Goal: Task Accomplishment & Management: Manage account settings

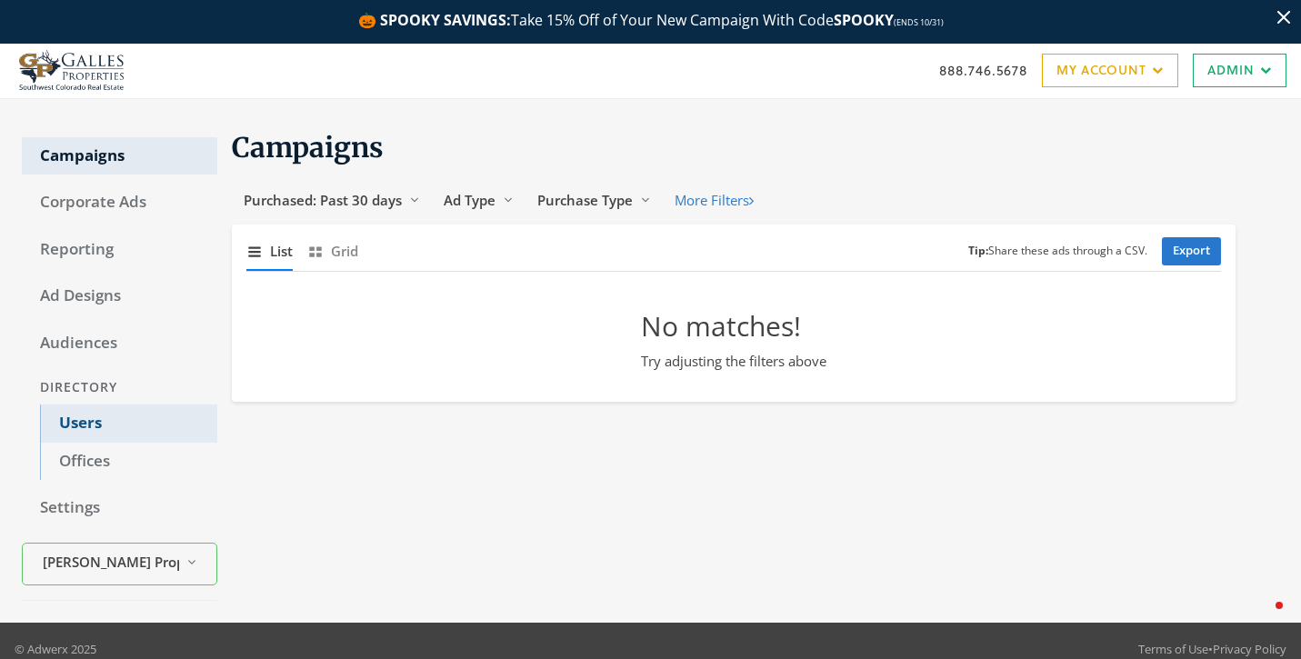
click at [117, 433] on link "Users" at bounding box center [128, 424] width 177 height 38
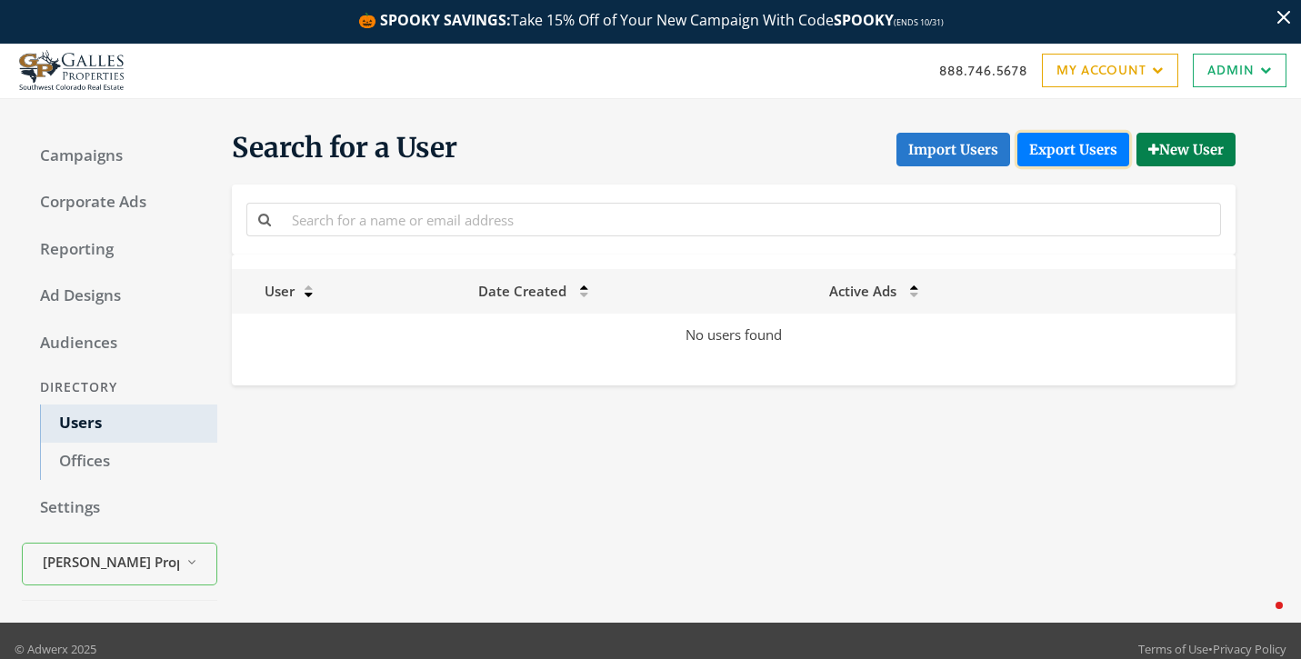
click at [1095, 155] on link "Export Users" at bounding box center [1073, 150] width 112 height 34
click at [1044, 25] on div "🎃 SPOOKY SAVINGS: Take 15% Off of Your New Campaign With Code SPOOKY (ENDS 10/3…" at bounding box center [650, 22] width 1301 height 44
click at [943, 156] on button "Import Users" at bounding box center [953, 150] width 114 height 34
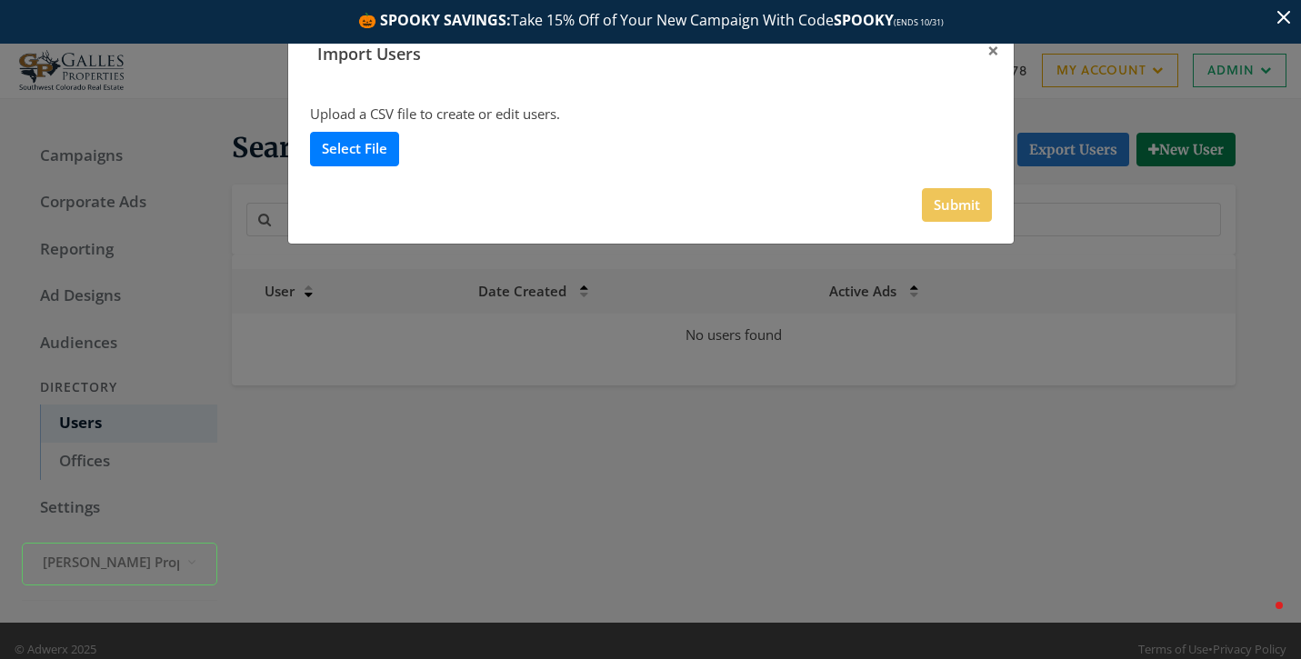
click at [355, 145] on label "Select File" at bounding box center [354, 149] width 89 height 34
click at [0, 0] on input "Select File" at bounding box center [0, 0] width 0 height 0
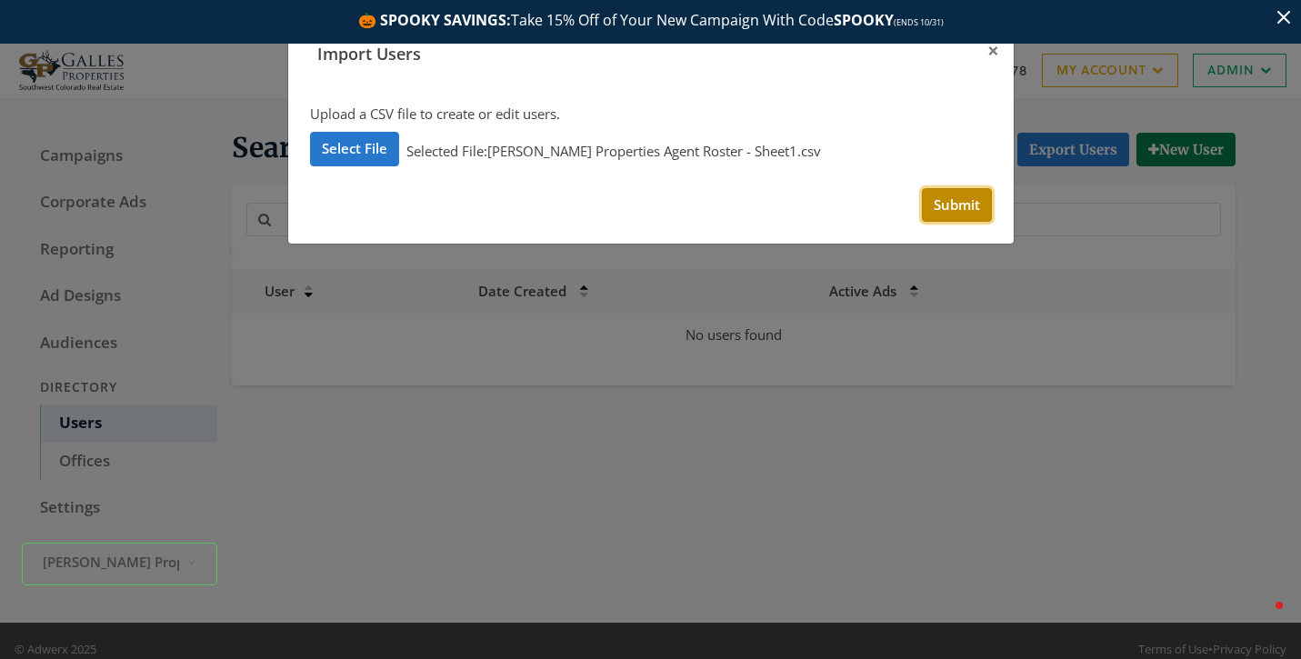
click at [964, 208] on button "Submit" at bounding box center [957, 205] width 70 height 34
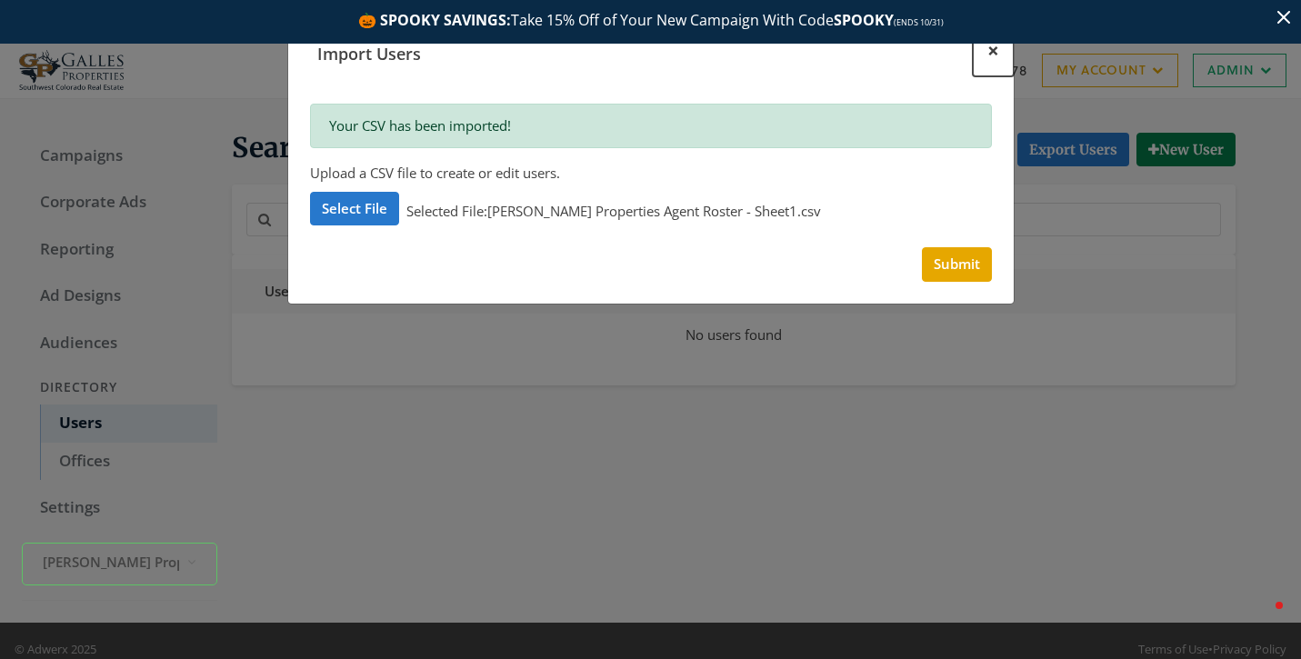
click at [997, 47] on span "×" at bounding box center [993, 50] width 12 height 28
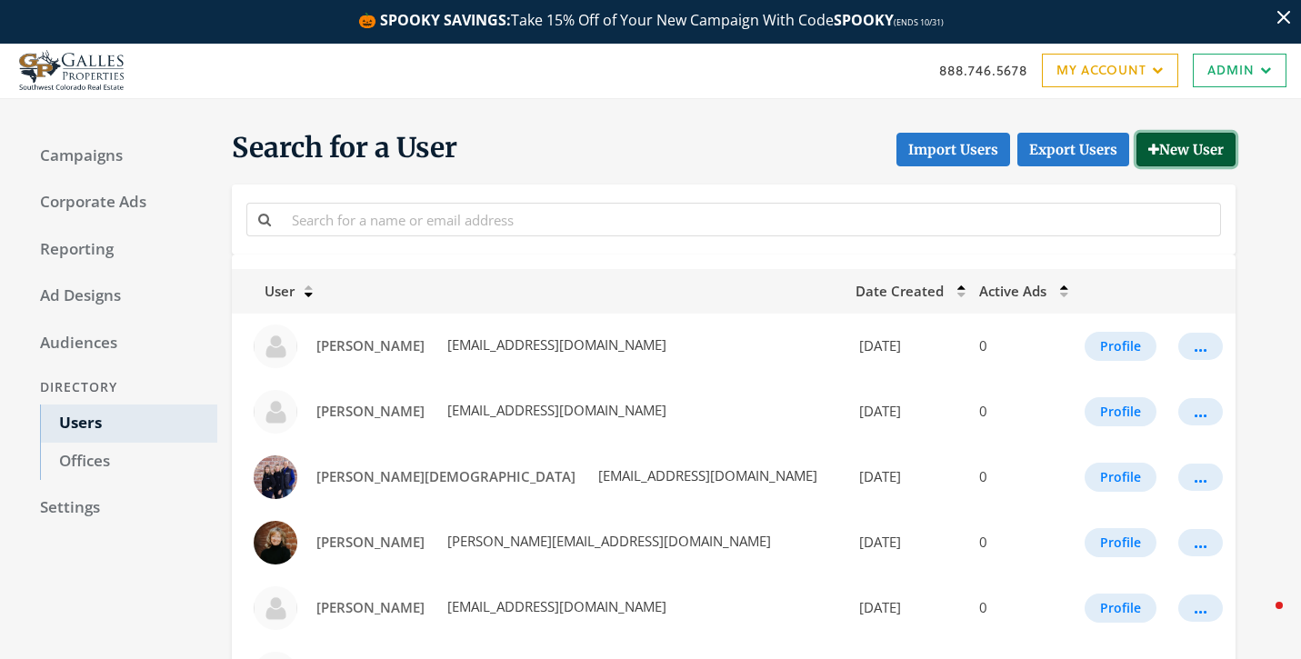
click at [1161, 145] on button "New User" at bounding box center [1185, 150] width 99 height 34
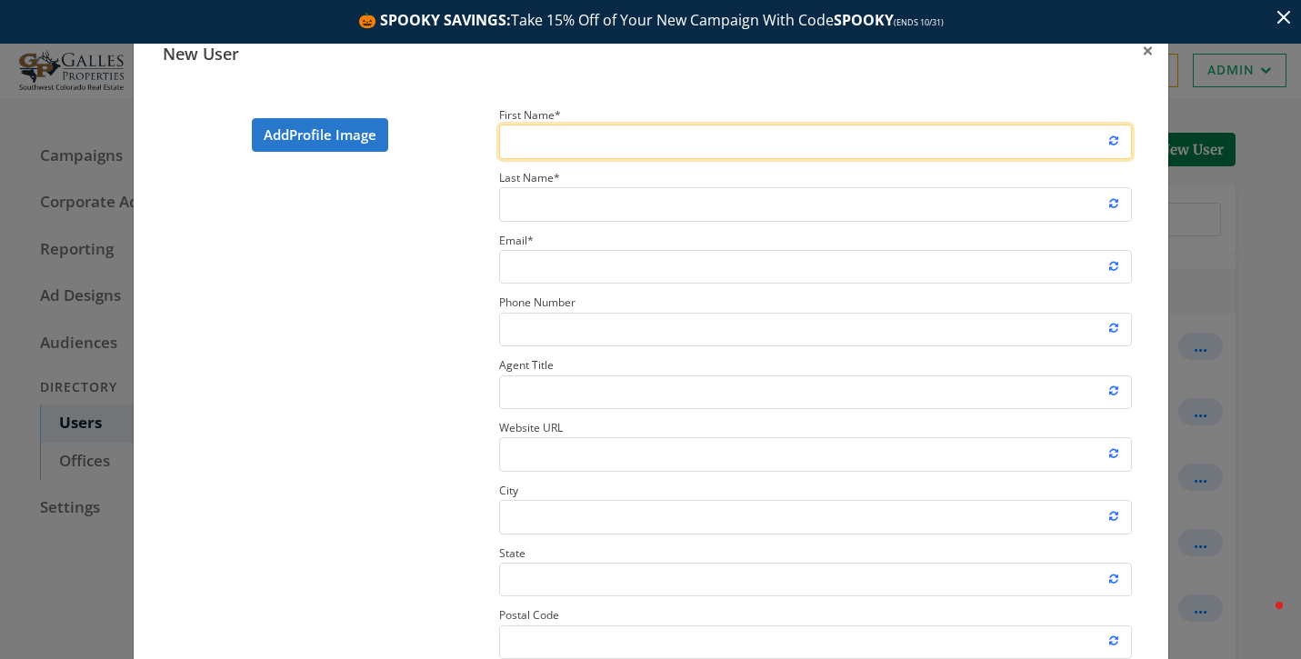
click at [591, 153] on input "First Name *" at bounding box center [816, 142] width 634 height 34
type input "Ciny"
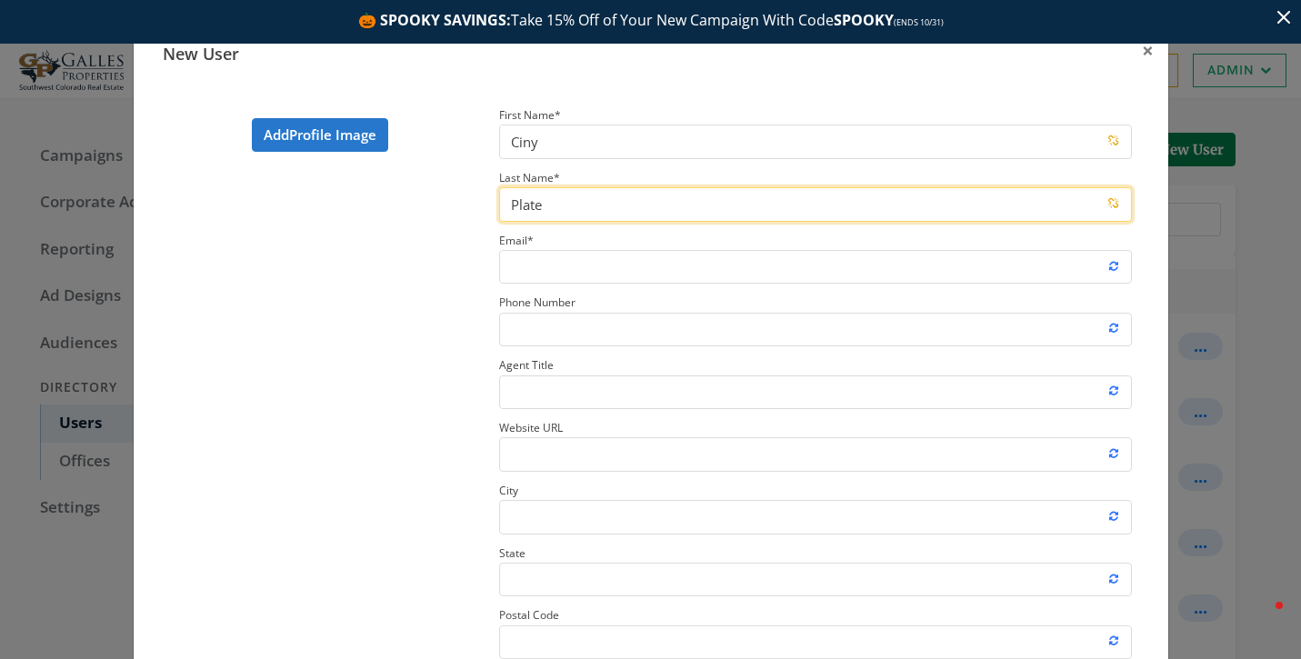
type input "Plate"
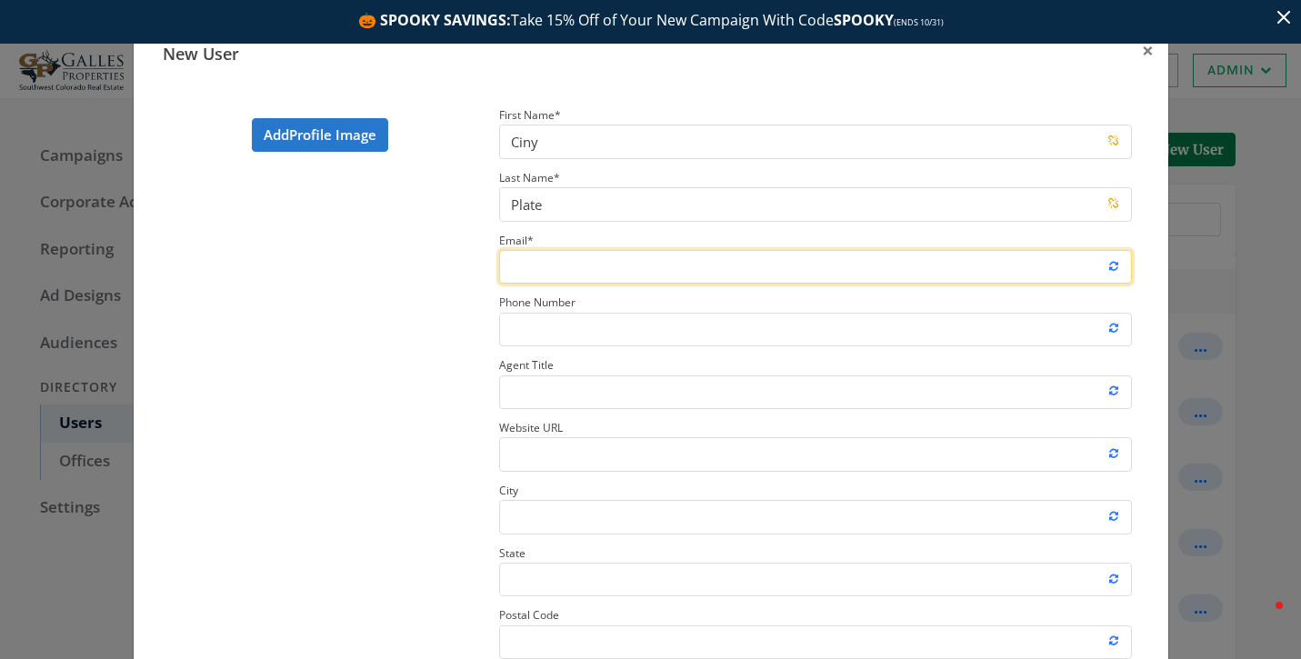
click at [576, 260] on input "Email *" at bounding box center [816, 267] width 634 height 34
paste input "[EMAIL_ADDRESS][DOMAIN_NAME]"
type input "[EMAIL_ADDRESS][DOMAIN_NAME]"
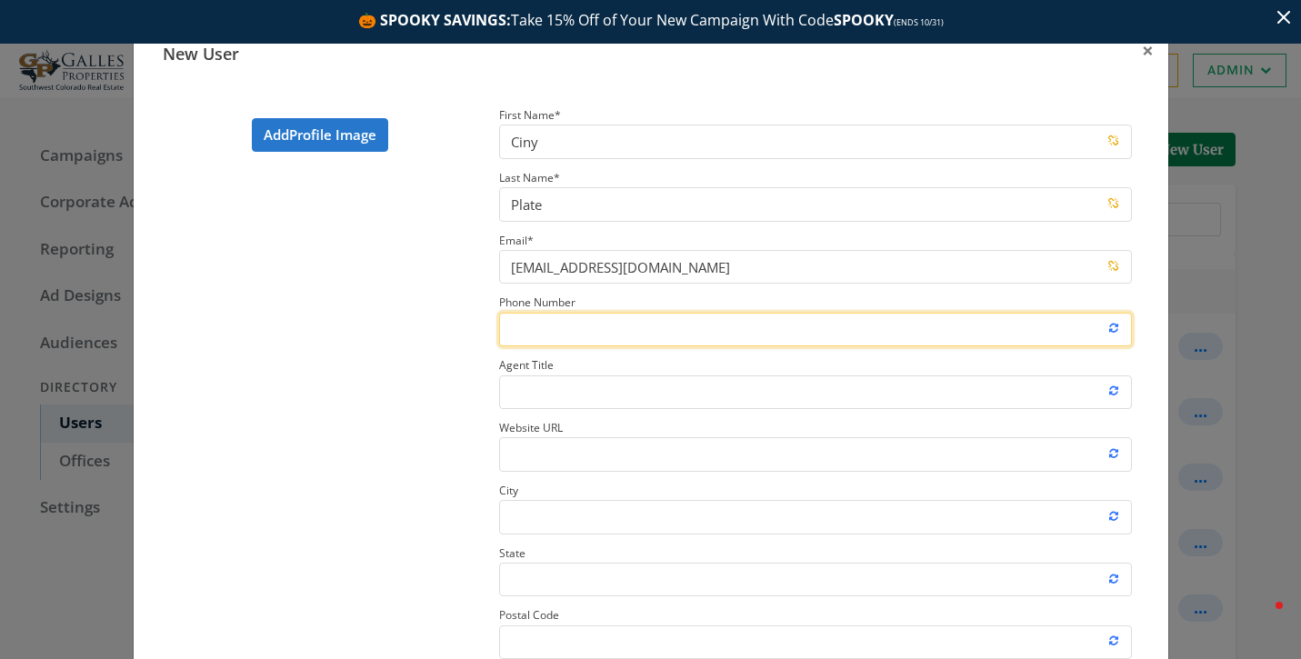
click at [574, 326] on input "Phone Number" at bounding box center [816, 330] width 634 height 34
paste input "970.759.8951"
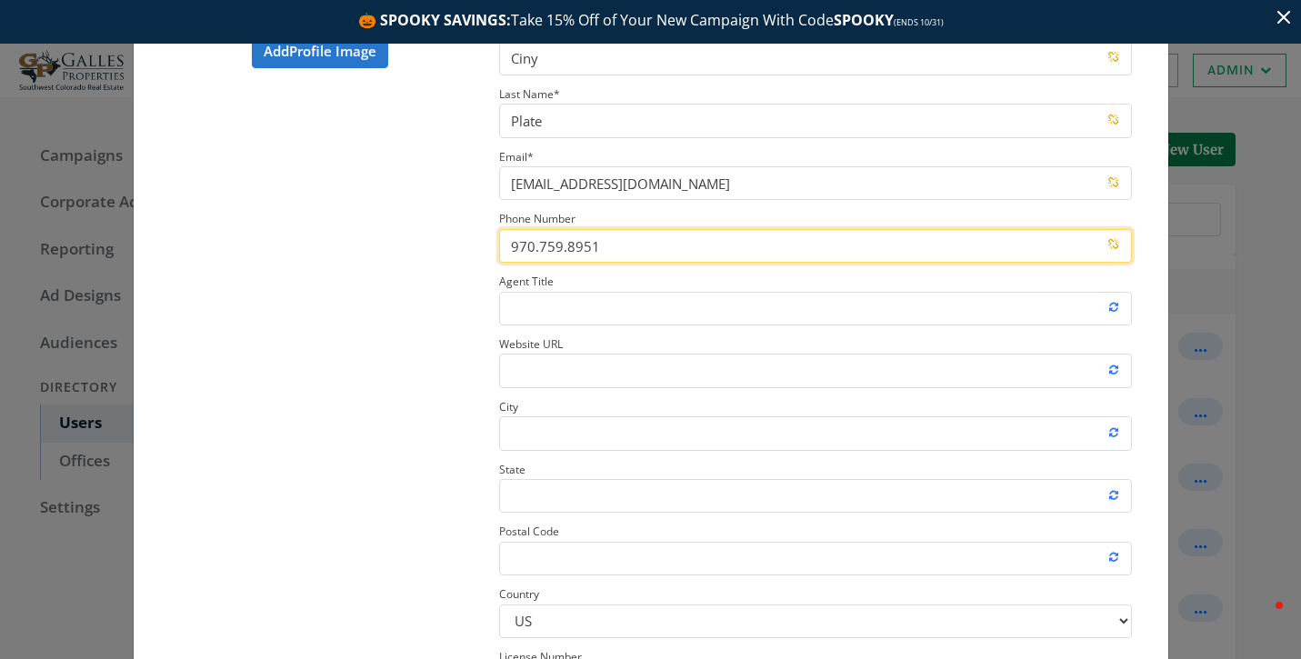
scroll to position [87, 0]
type input "970.759.8951"
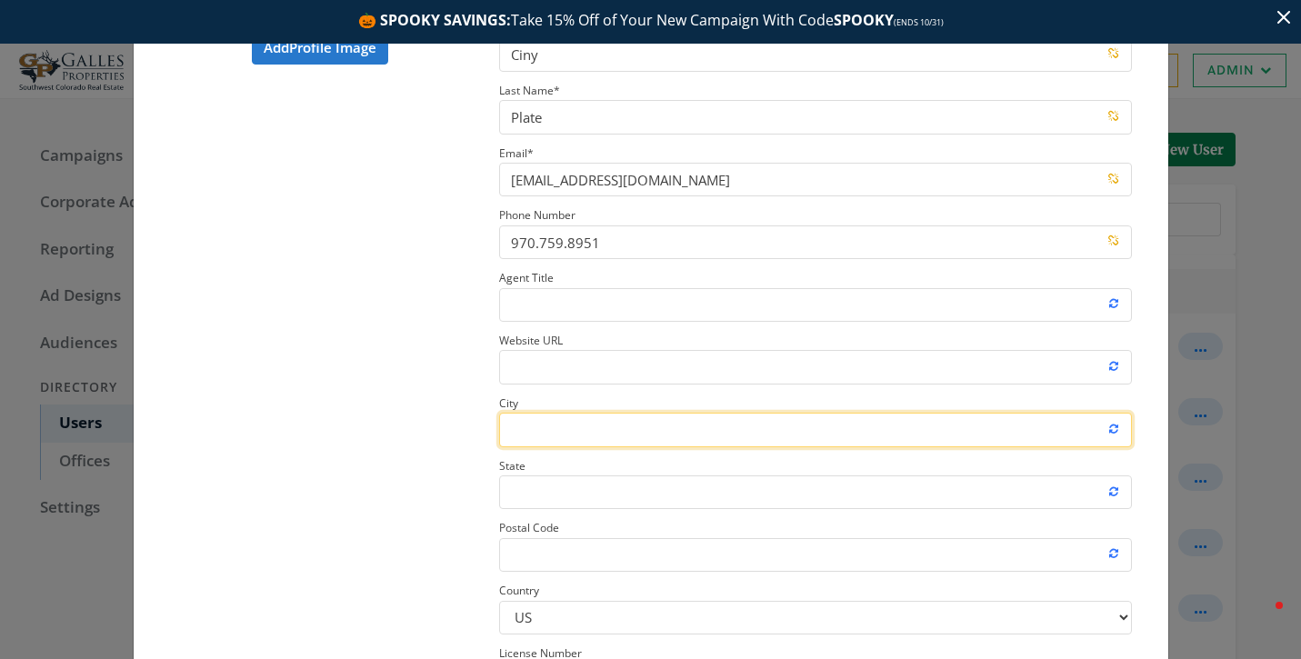
click at [560, 421] on input "City" at bounding box center [816, 430] width 634 height 34
click at [517, 420] on input "City" at bounding box center [816, 430] width 634 height 34
paste input "Pagosa Springs"
type input "Pagosa Springs"
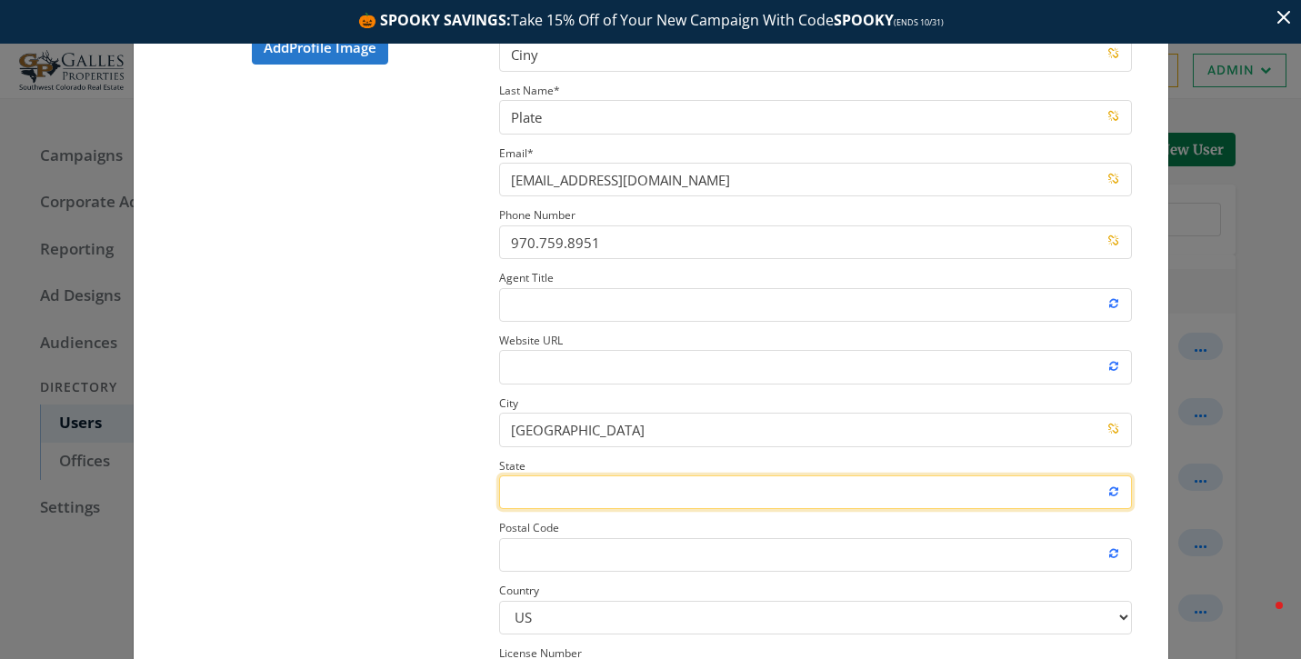
click at [523, 498] on input "State" at bounding box center [816, 492] width 634 height 34
paste input "CO"
type input "CO"
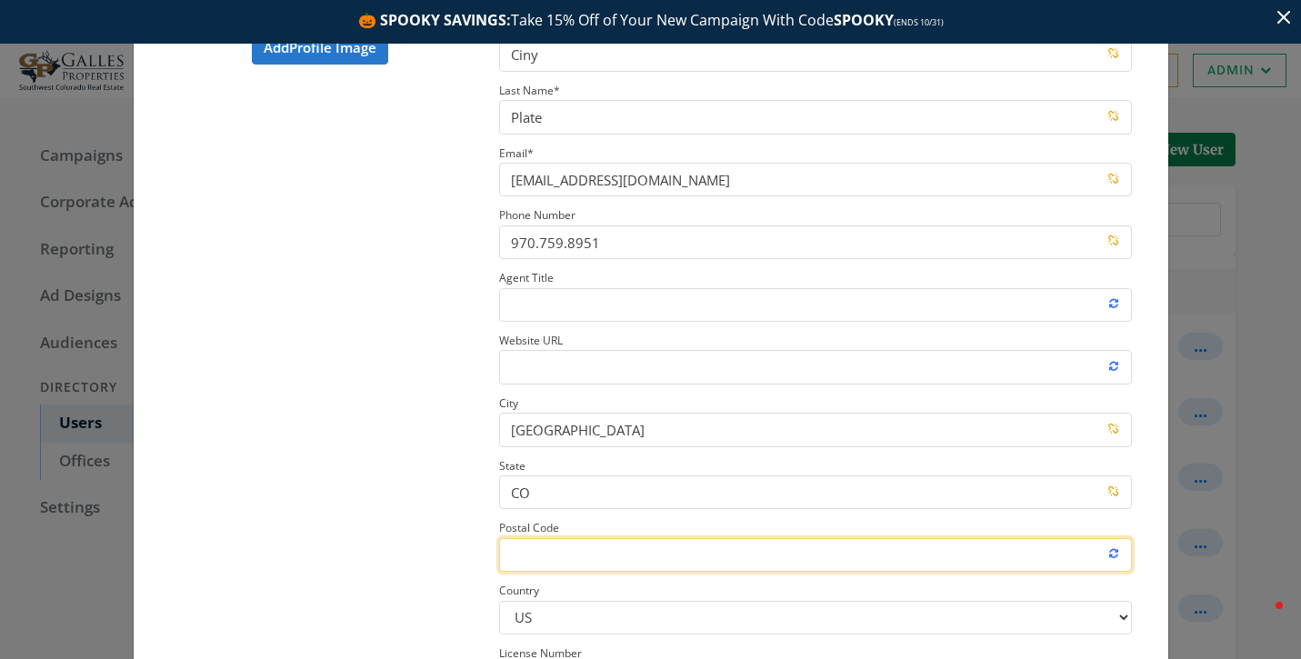
click at [533, 559] on input "Postal Code" at bounding box center [816, 555] width 634 height 34
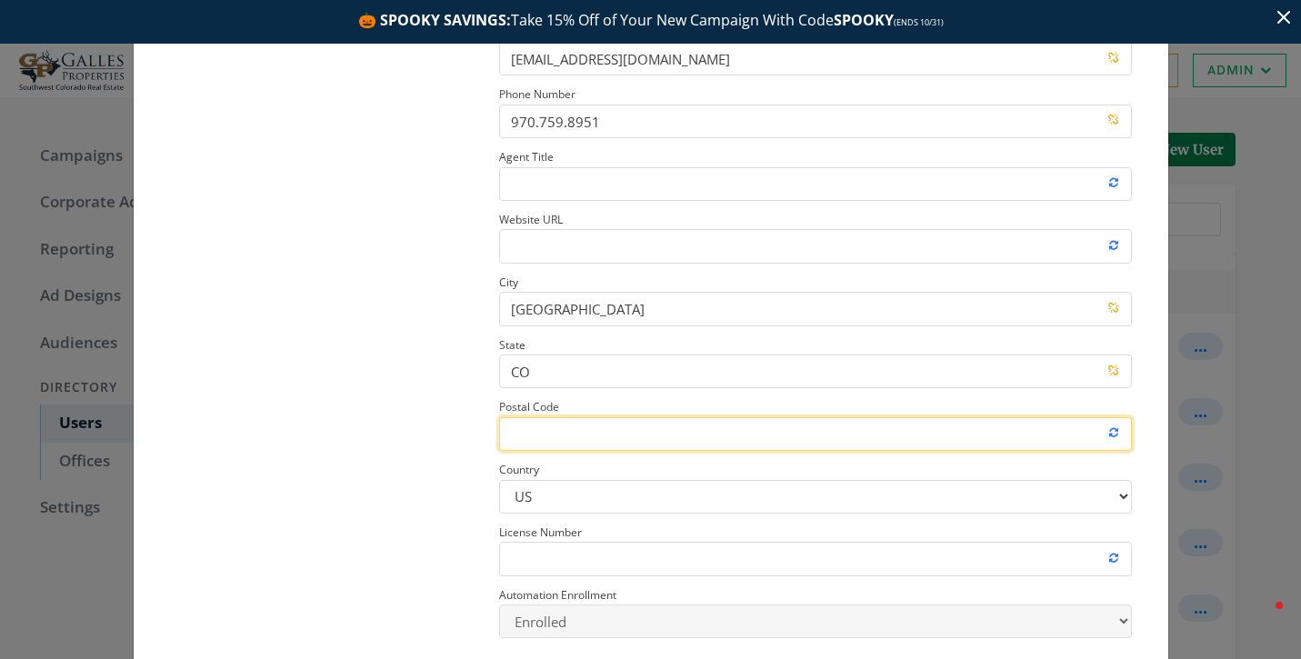
paste input "81147"
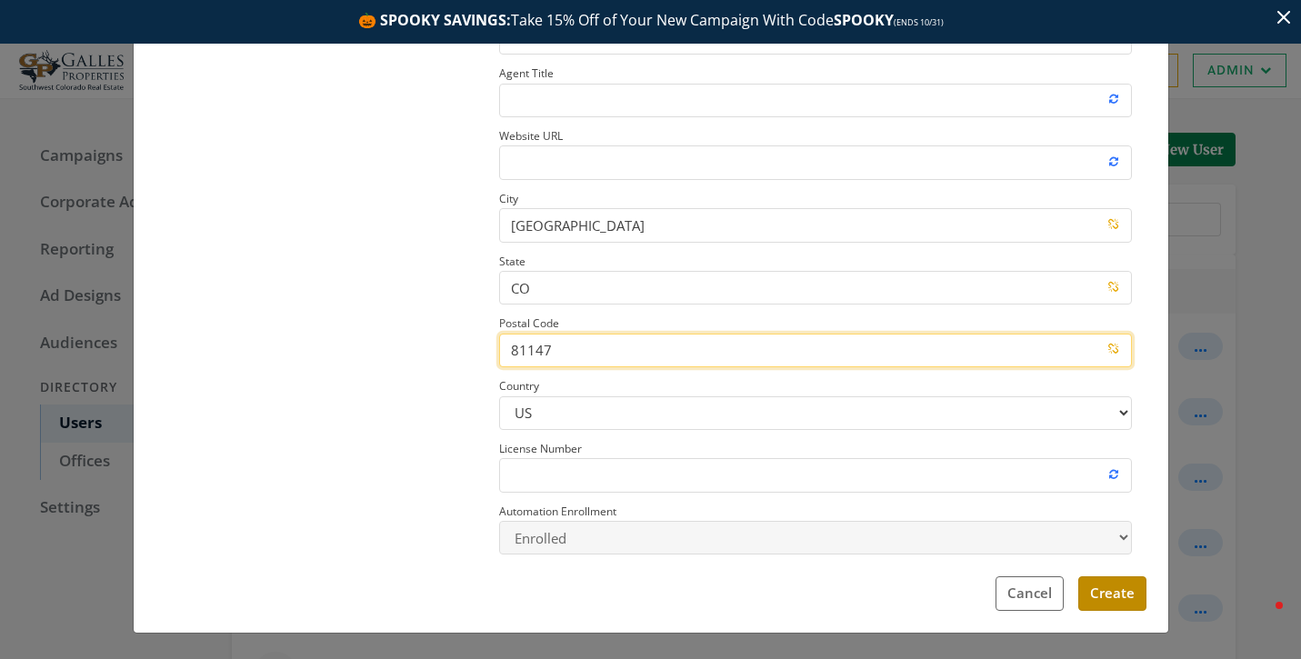
type input "81147"
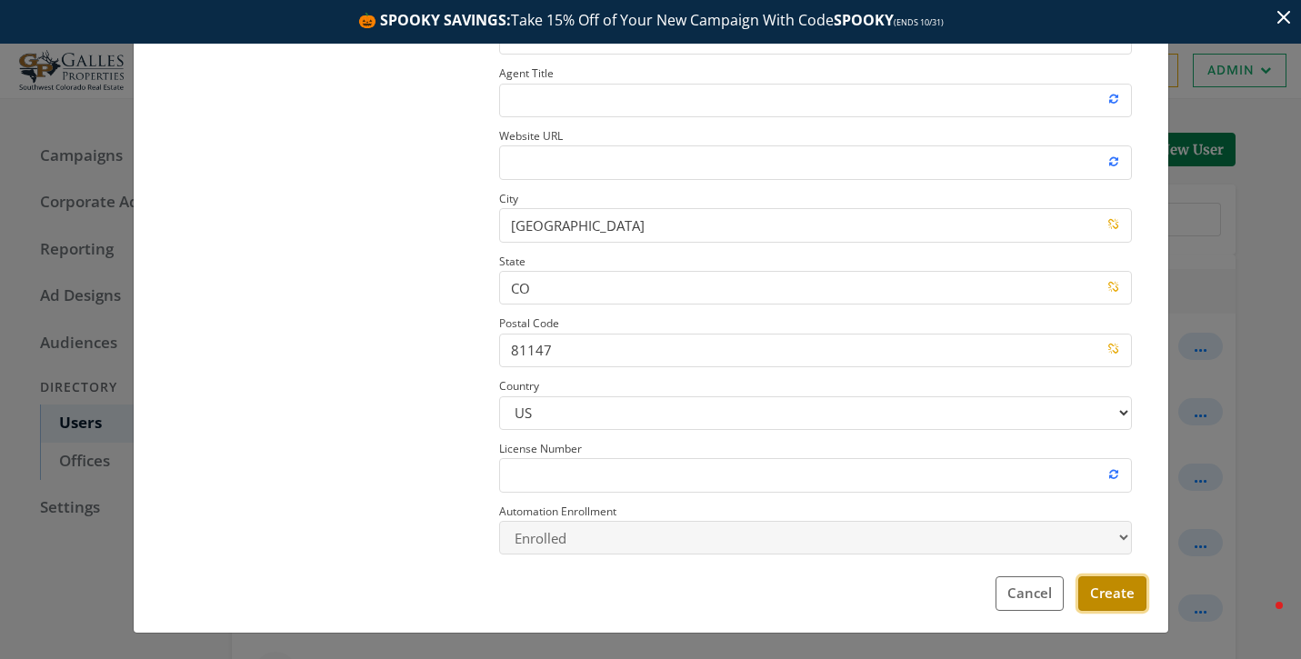
click at [1106, 594] on button "Create" at bounding box center [1112, 593] width 68 height 34
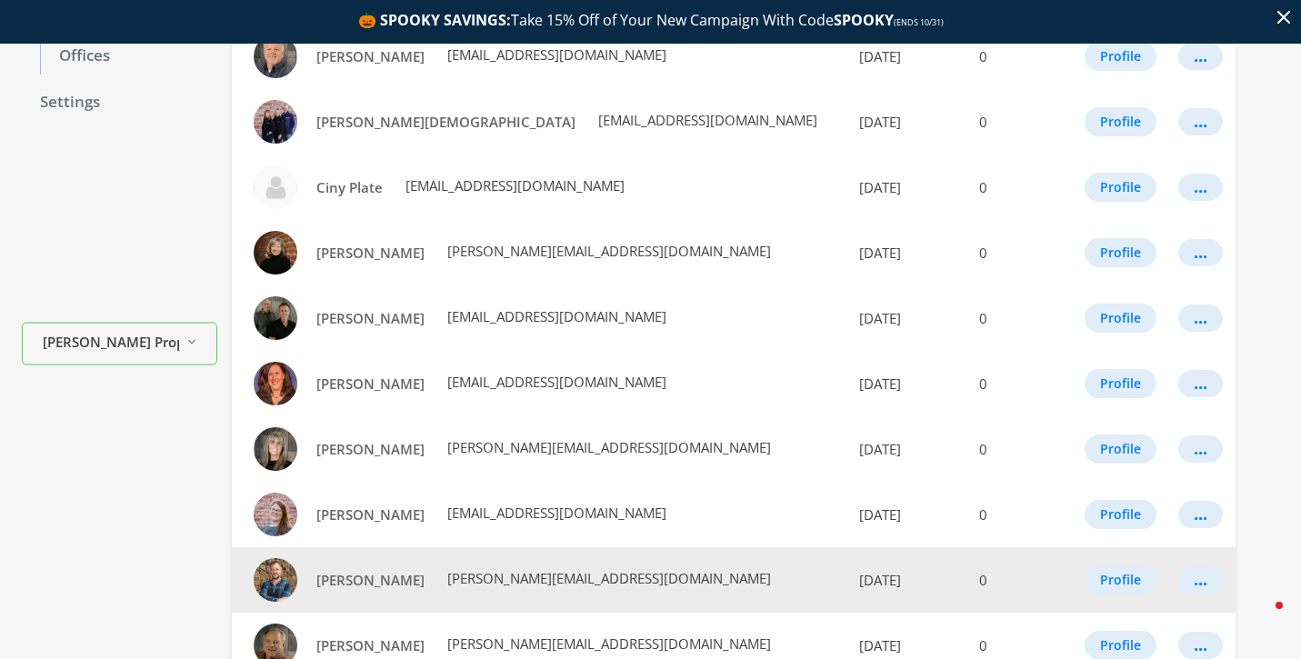
scroll to position [0, 0]
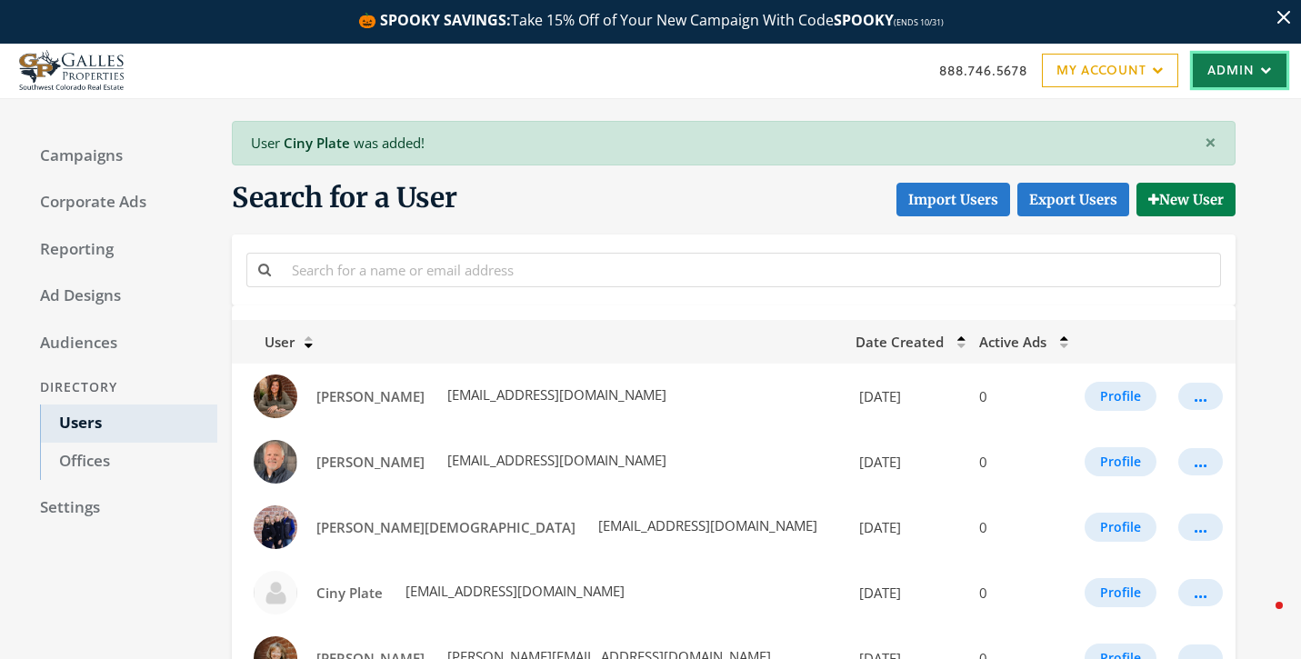
click at [1234, 76] on link "Admin" at bounding box center [1240, 71] width 94 height 34
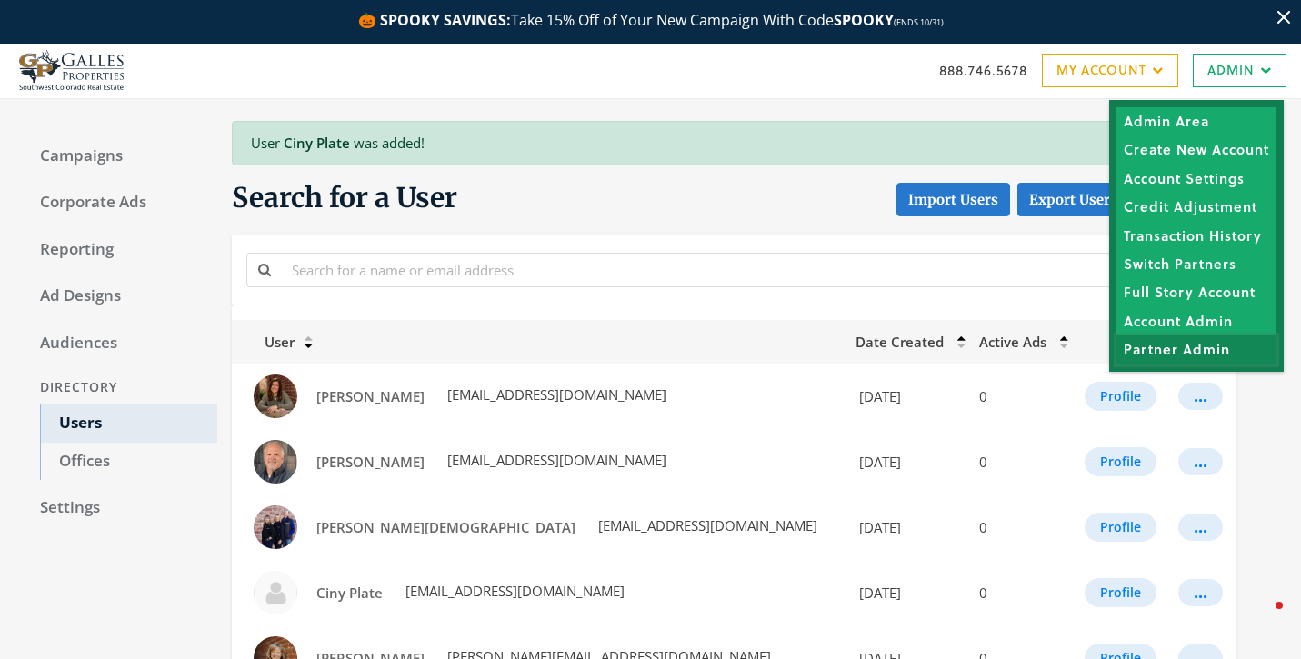
click at [1170, 347] on link "Partner Admin" at bounding box center [1196, 349] width 160 height 28
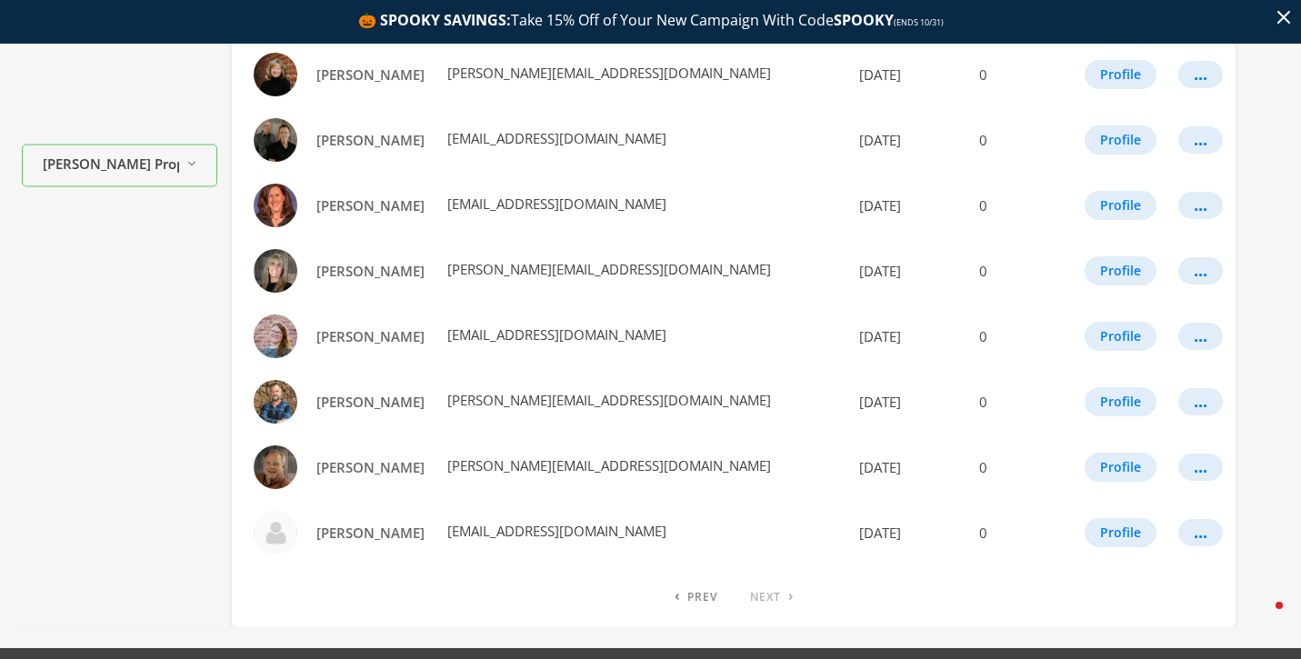
scroll to position [628, 0]
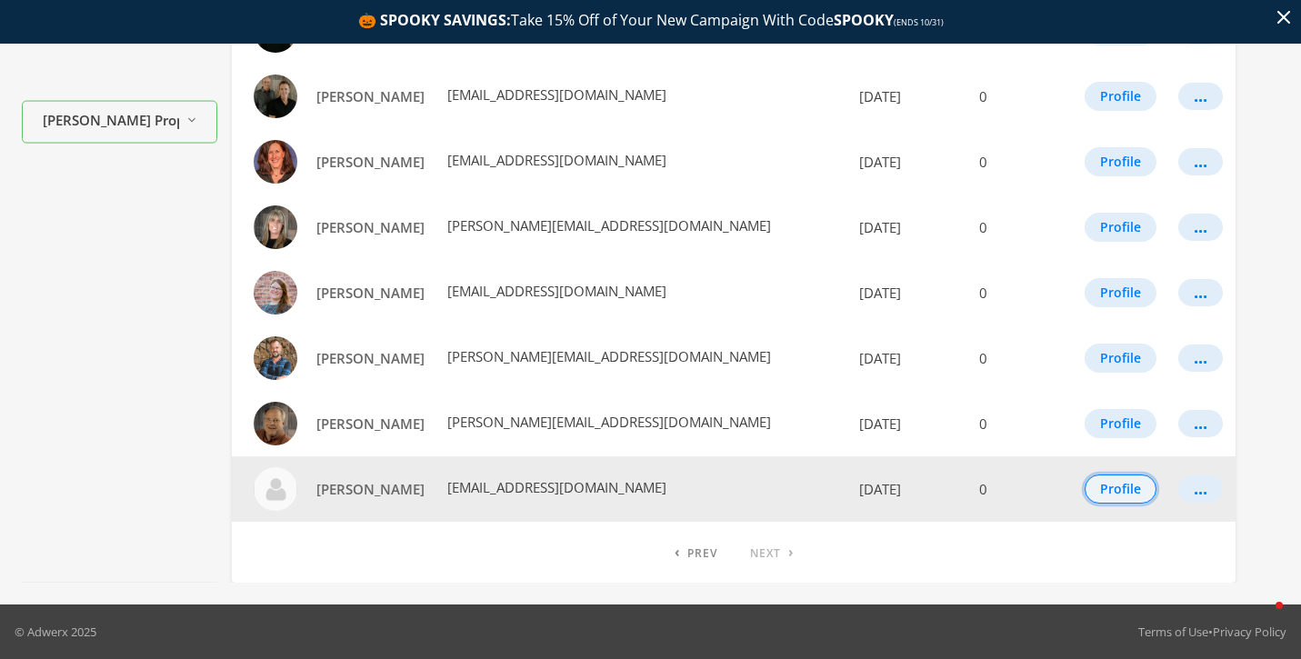
click at [1106, 489] on button "Profile" at bounding box center [1120, 489] width 72 height 29
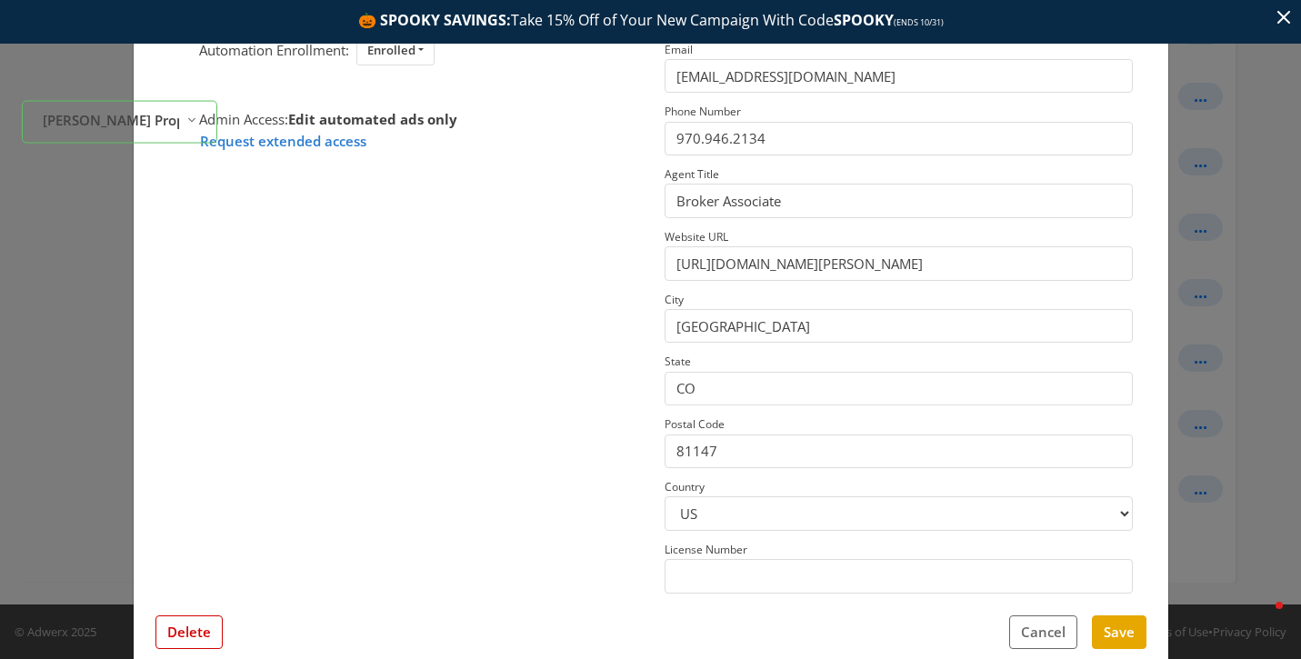
scroll to position [0, 0]
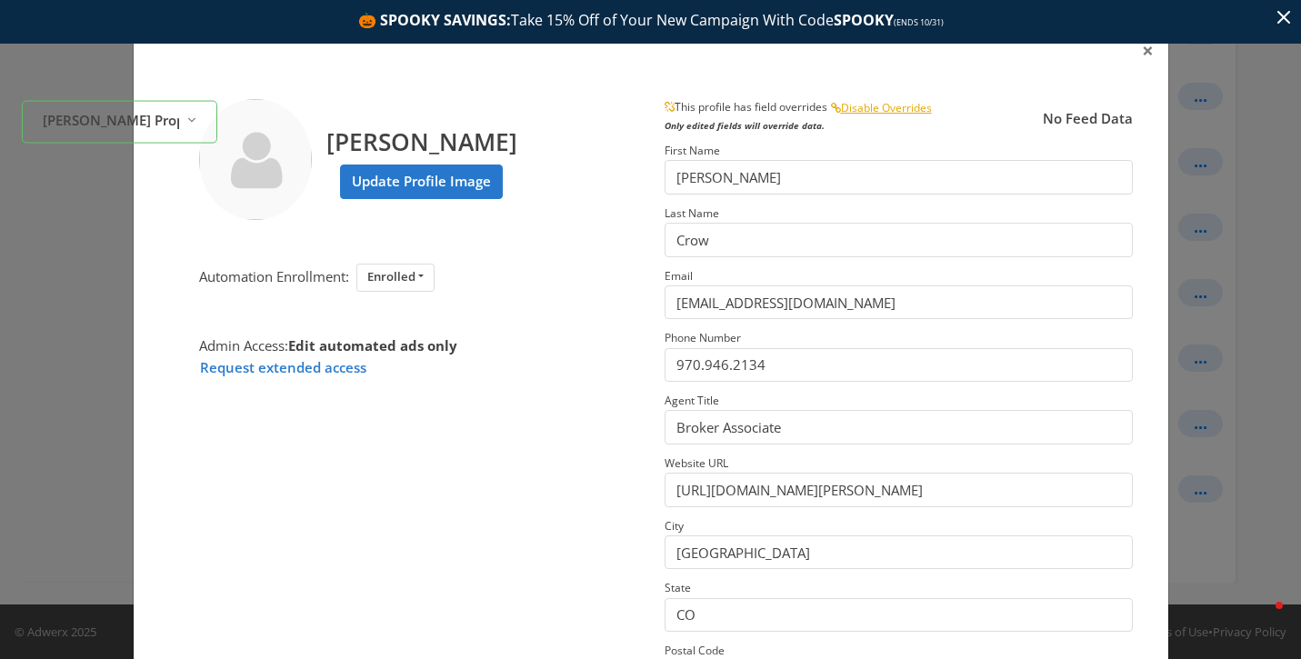
click at [1267, 289] on div "× Steven Crow Update Profile Image Automation Enrollment: Enrolled Enrolled Not…" at bounding box center [650, 329] width 1301 height 659
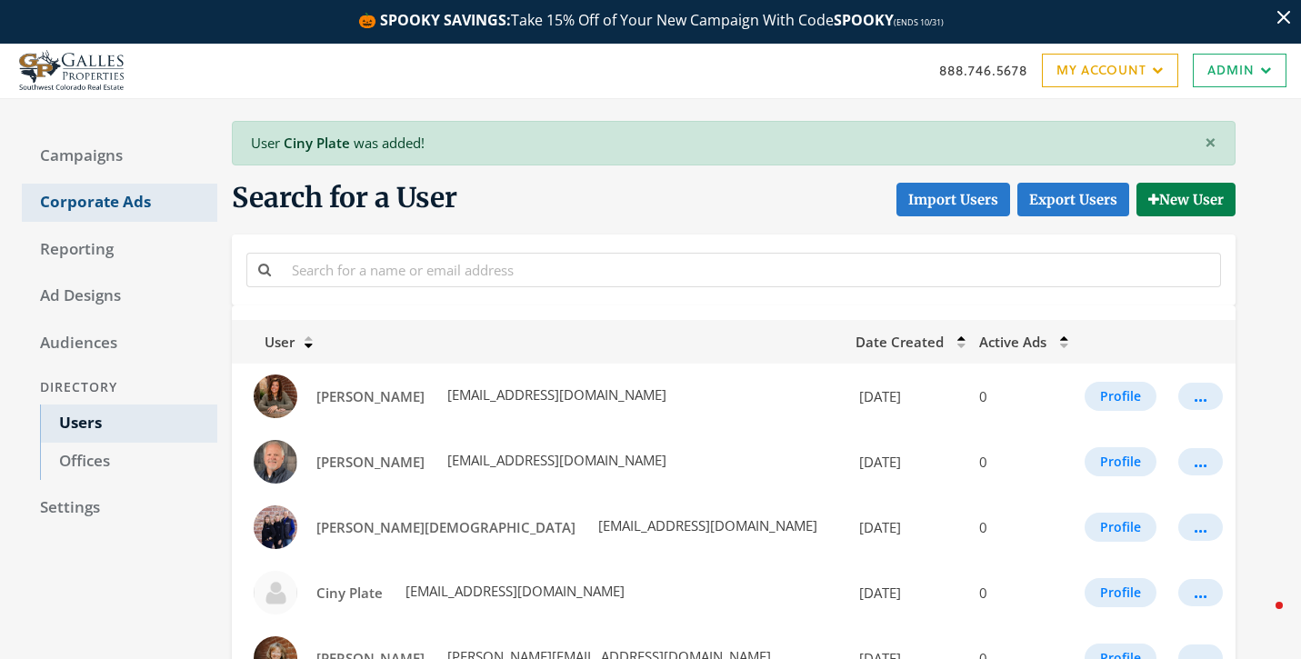
click at [128, 201] on link "Corporate Ads" at bounding box center [119, 203] width 195 height 38
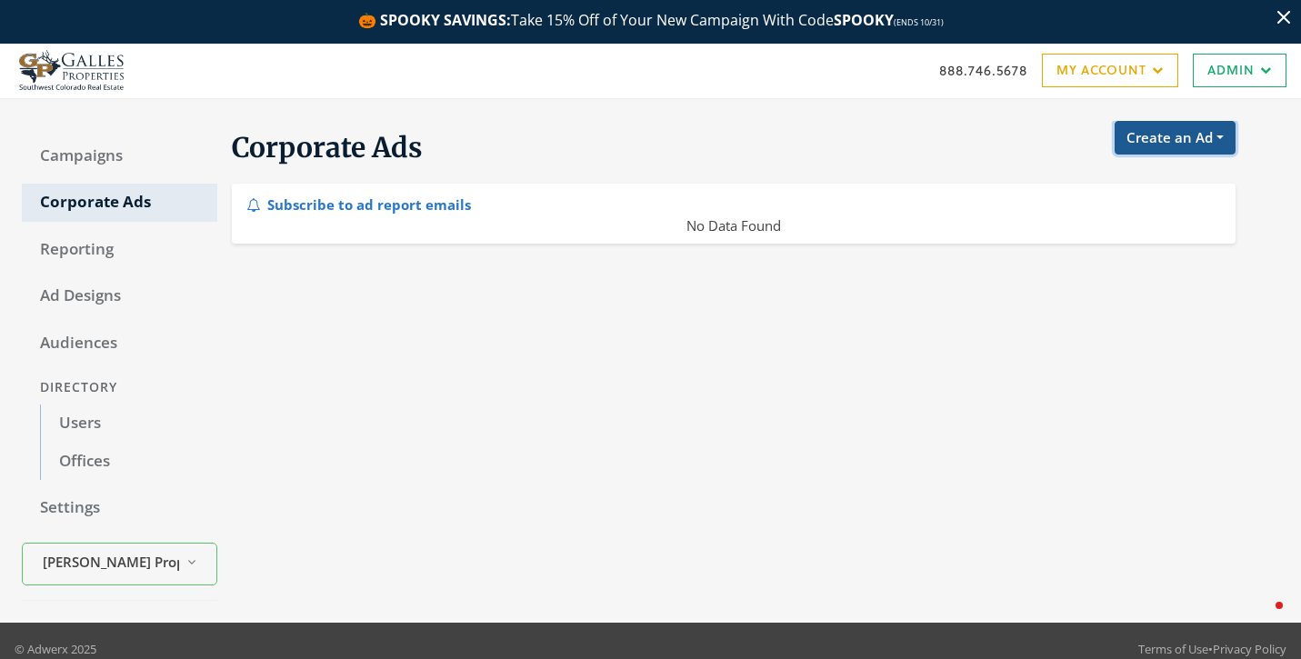
click at [1173, 136] on button "Create an Ad" at bounding box center [1174, 138] width 121 height 34
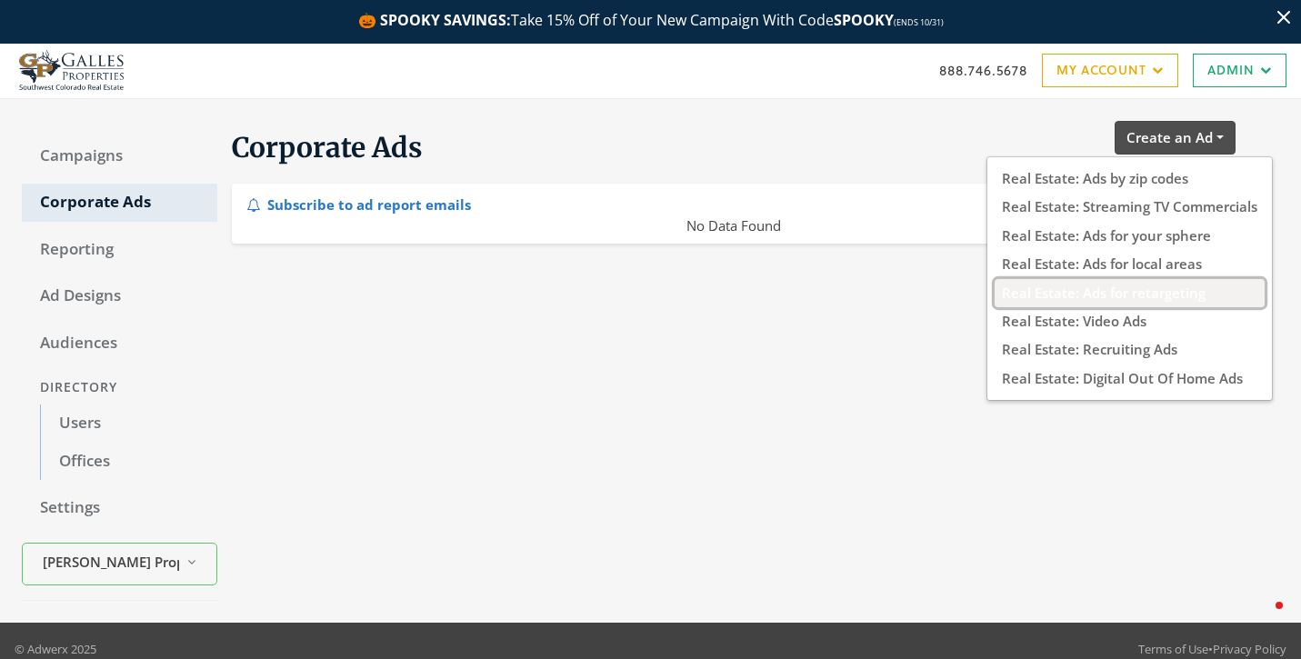
click at [1145, 305] on button "Real Estate: Ads for retargeting" at bounding box center [1129, 292] width 270 height 28
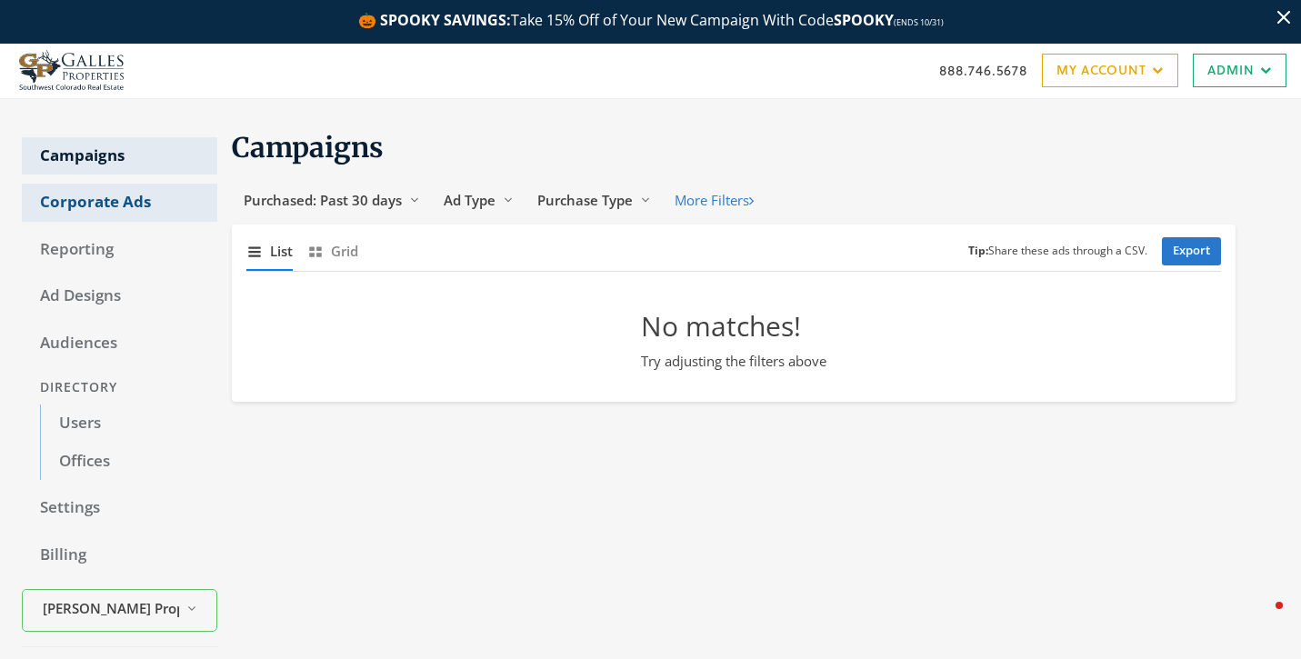
click at [114, 198] on link "Corporate Ads" at bounding box center [119, 203] width 195 height 38
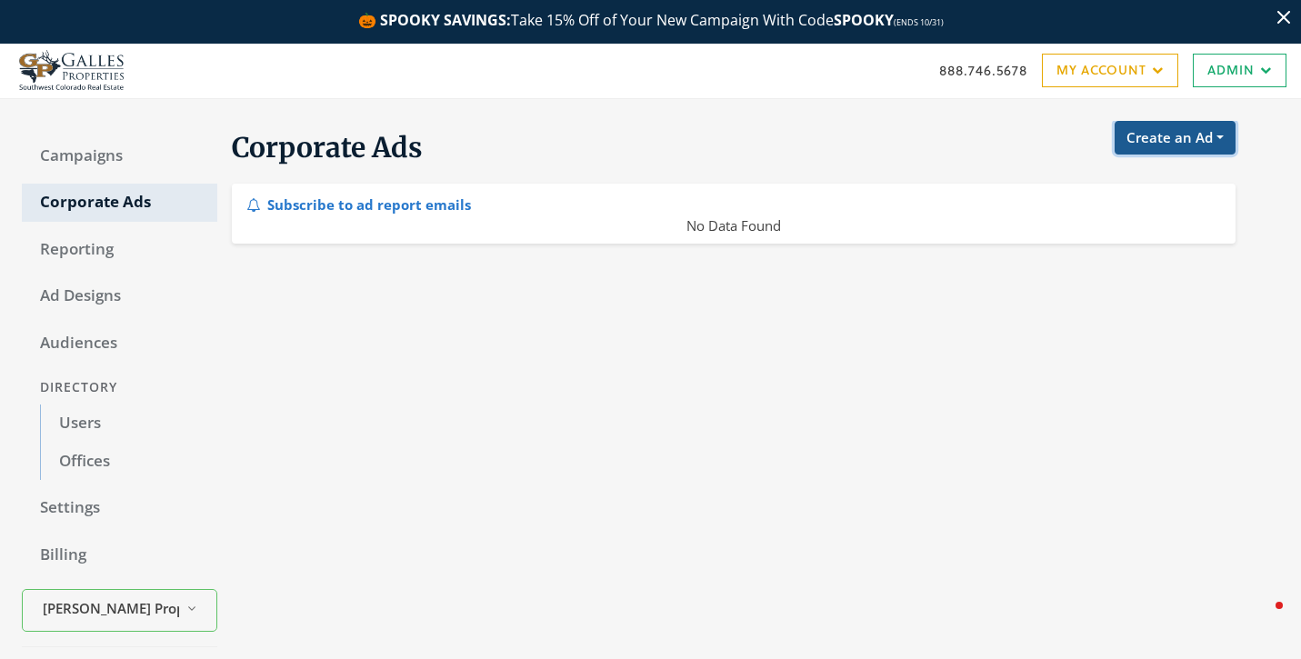
click at [1154, 135] on button "Create an Ad" at bounding box center [1174, 138] width 121 height 34
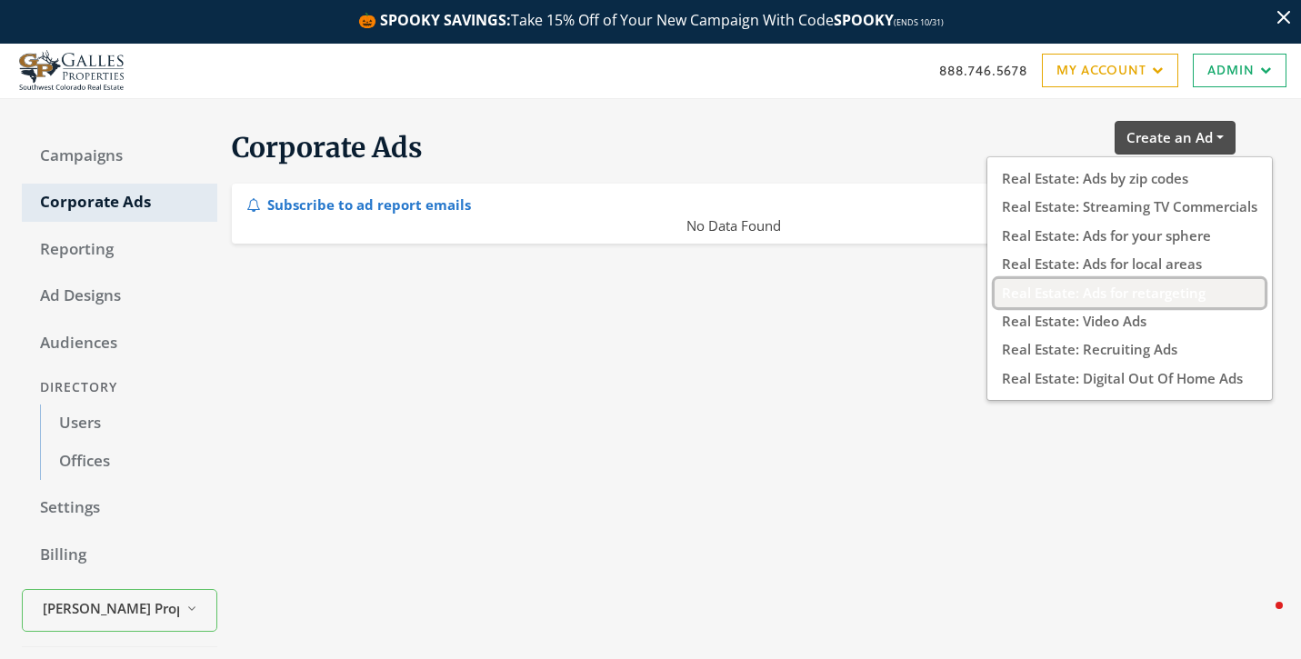
click at [1124, 291] on button "Real Estate: Ads for retargeting" at bounding box center [1129, 292] width 270 height 28
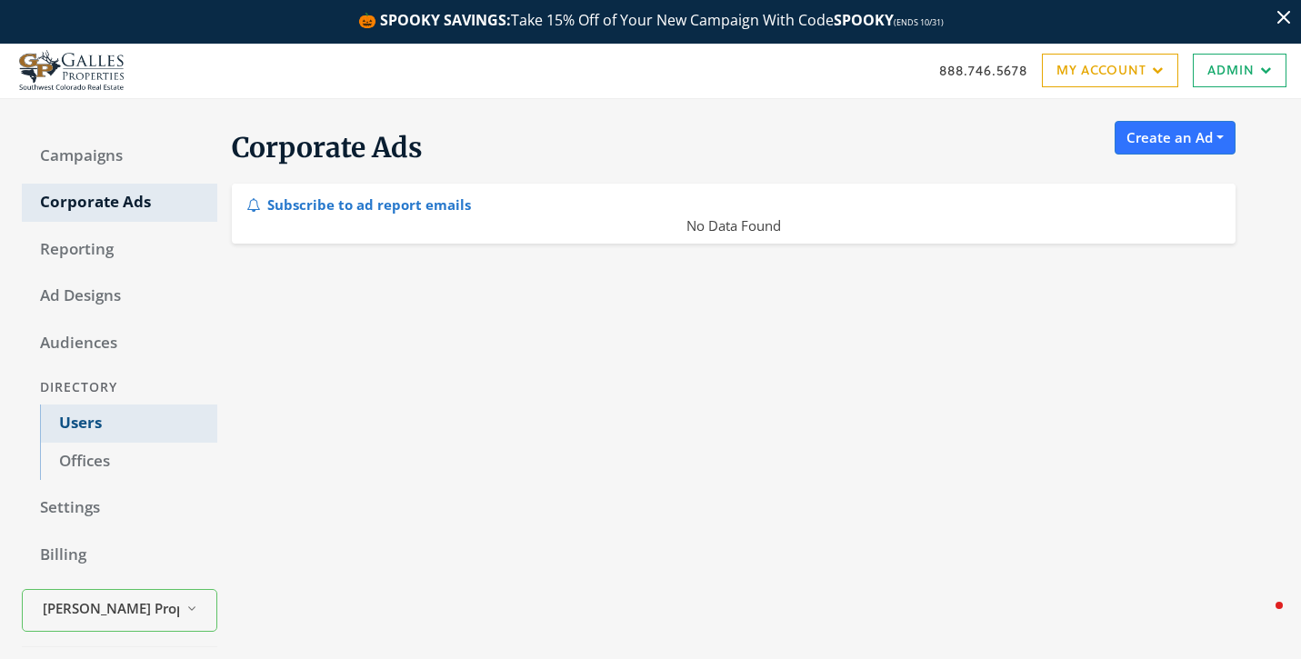
click at [85, 427] on link "Users" at bounding box center [128, 424] width 177 height 38
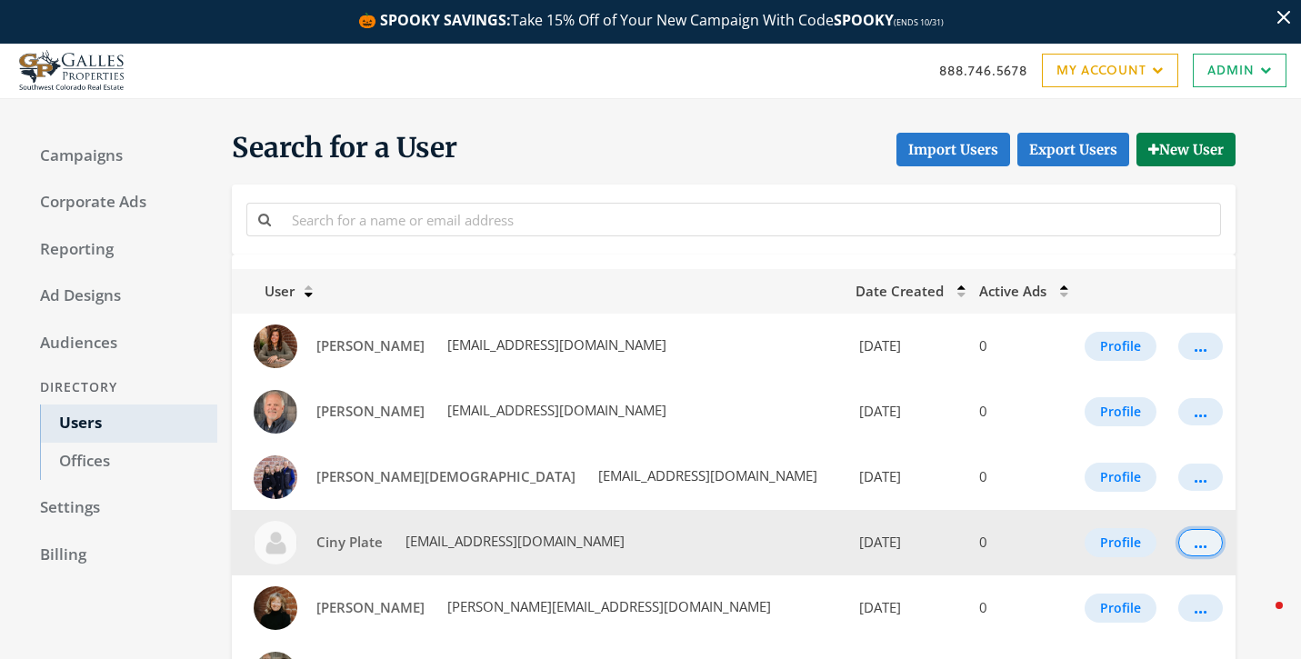
click at [1194, 543] on div "..." at bounding box center [1201, 543] width 14 height 2
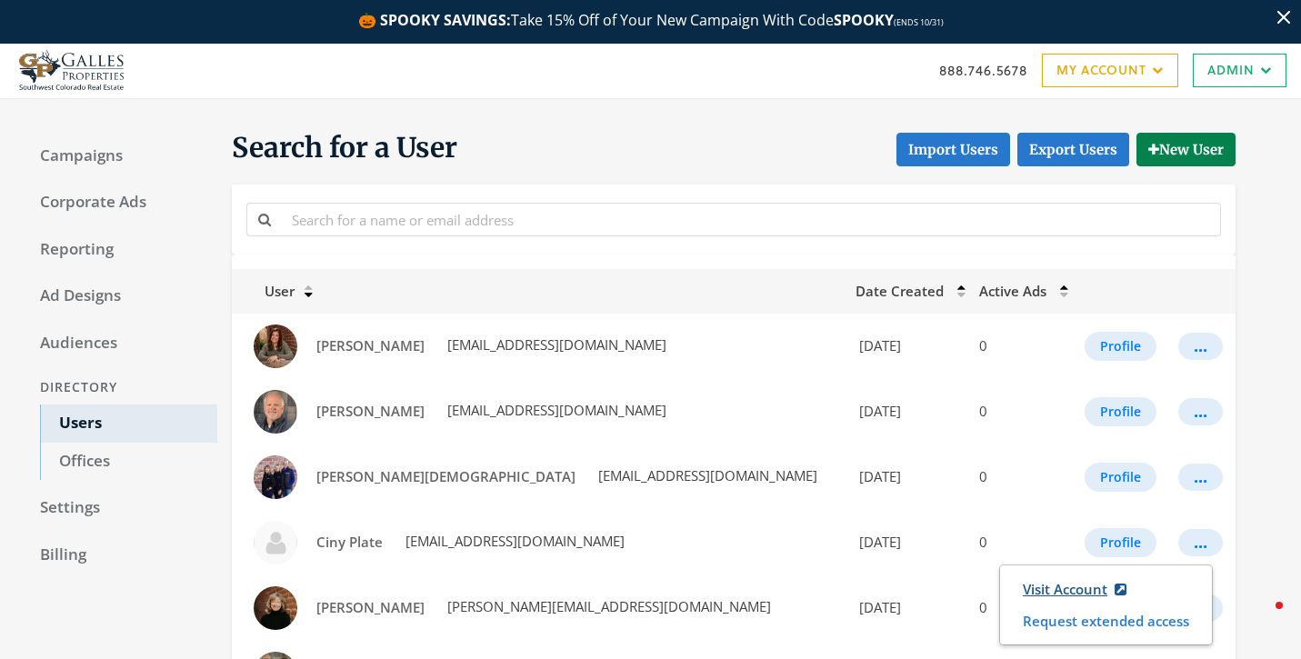
click at [1060, 583] on link "Visit Account" at bounding box center [1074, 590] width 127 height 34
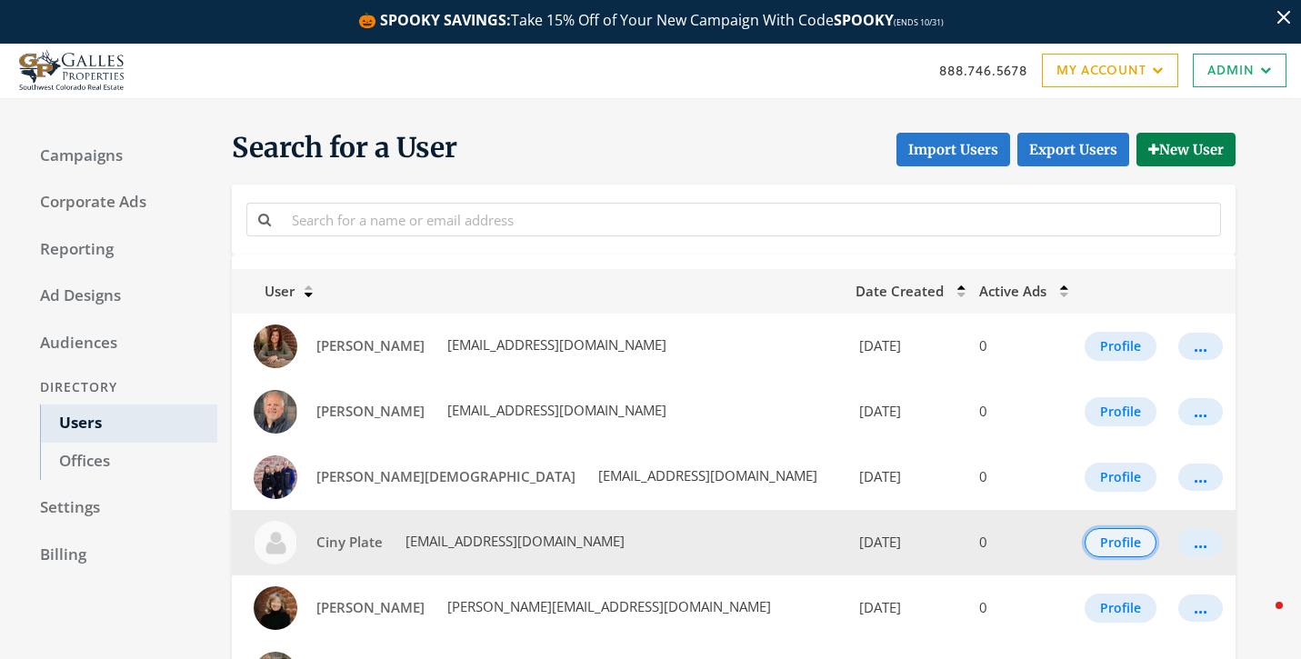
click at [1120, 531] on button "Profile" at bounding box center [1120, 542] width 72 height 29
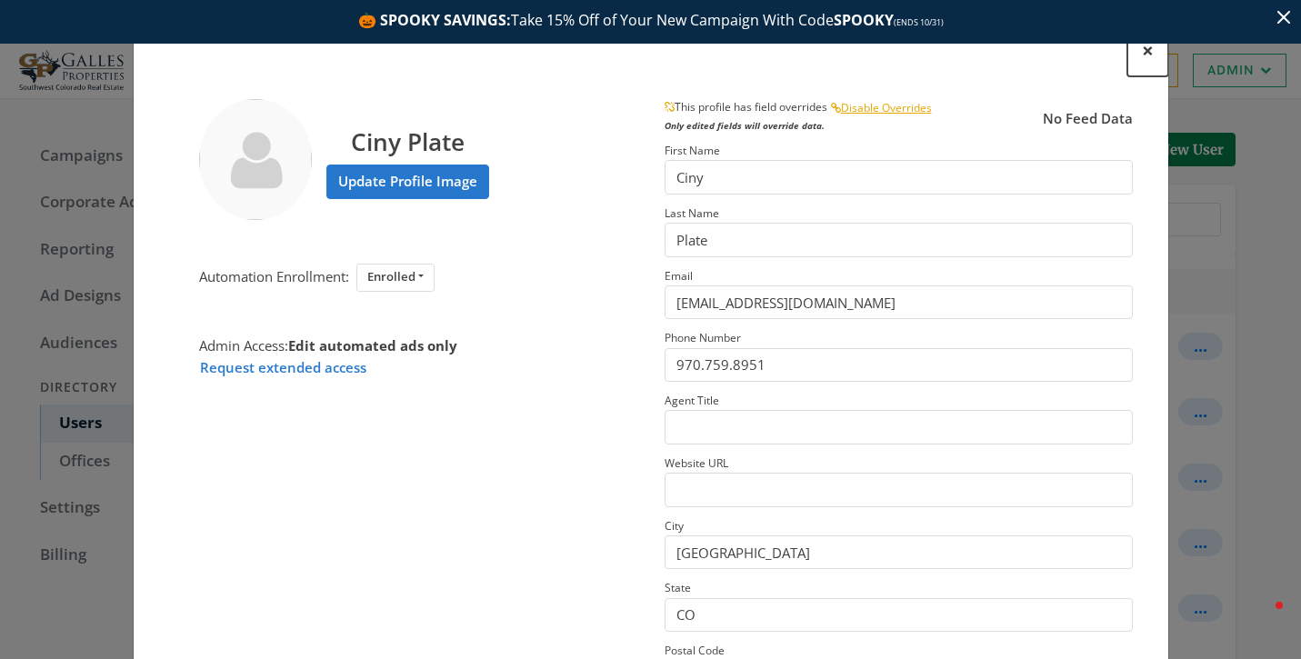
click at [1149, 53] on span "×" at bounding box center [1148, 50] width 12 height 28
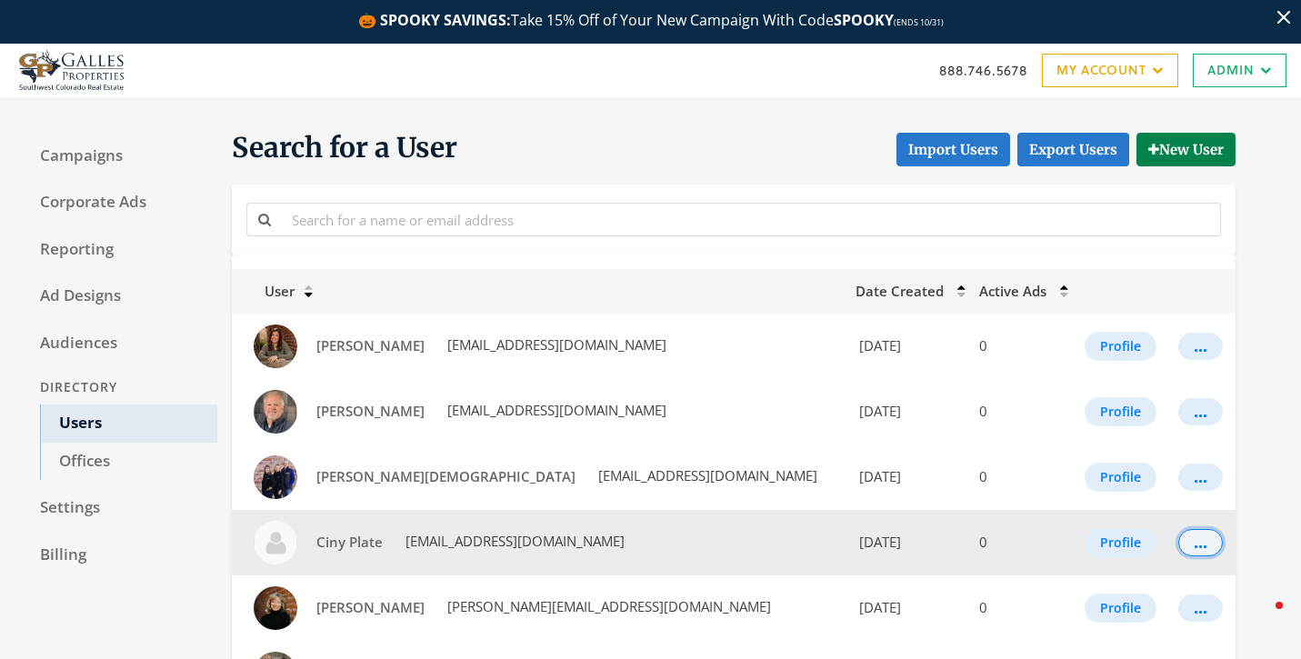
click at [1180, 549] on button "..." at bounding box center [1200, 542] width 45 height 27
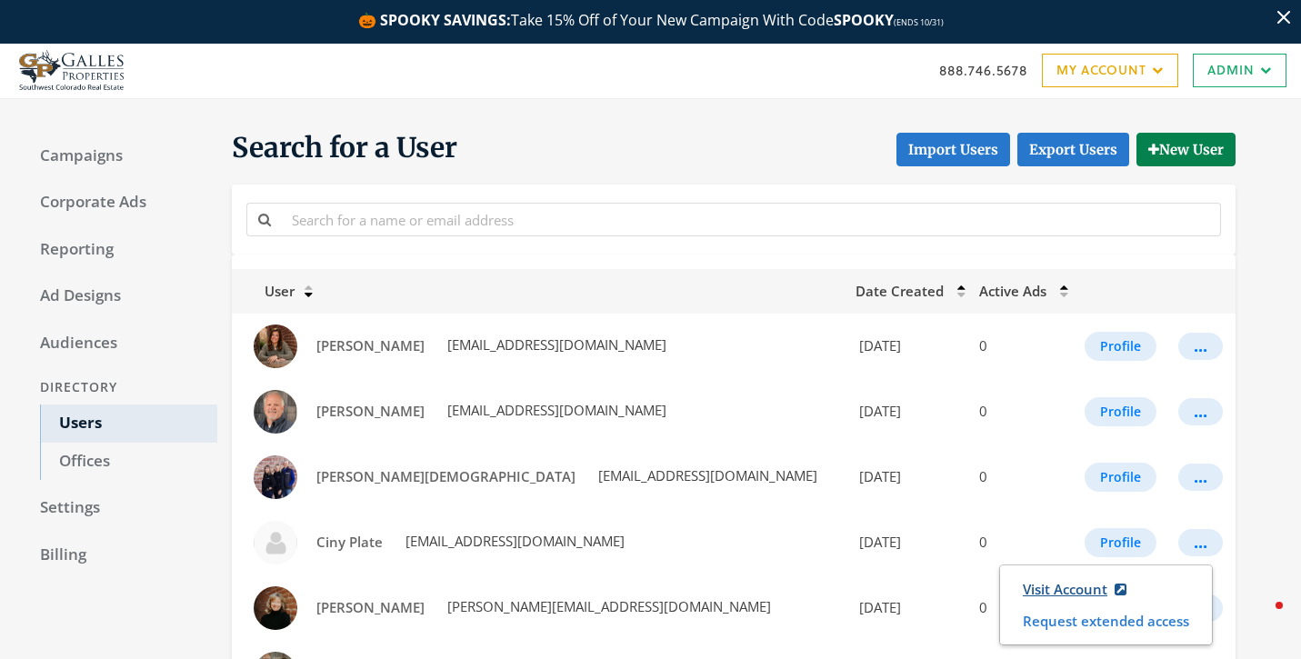
click at [1044, 594] on link "Visit Account" at bounding box center [1074, 590] width 127 height 34
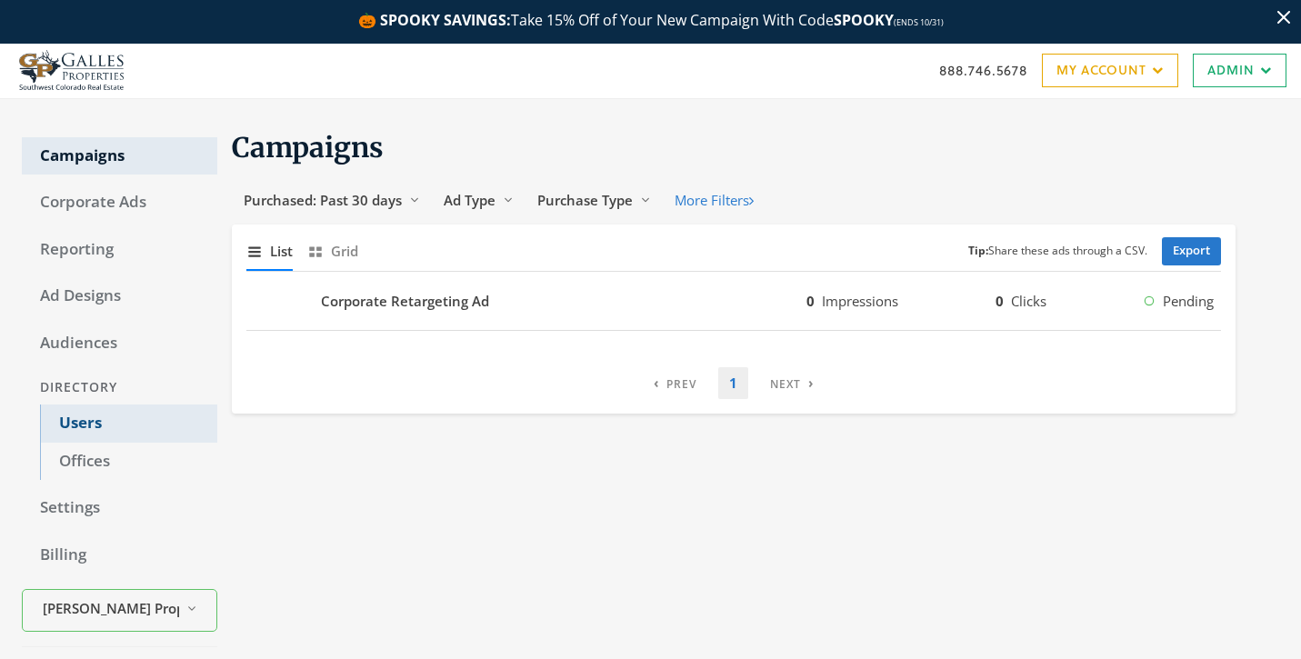
click at [80, 425] on link "Users" at bounding box center [128, 424] width 177 height 38
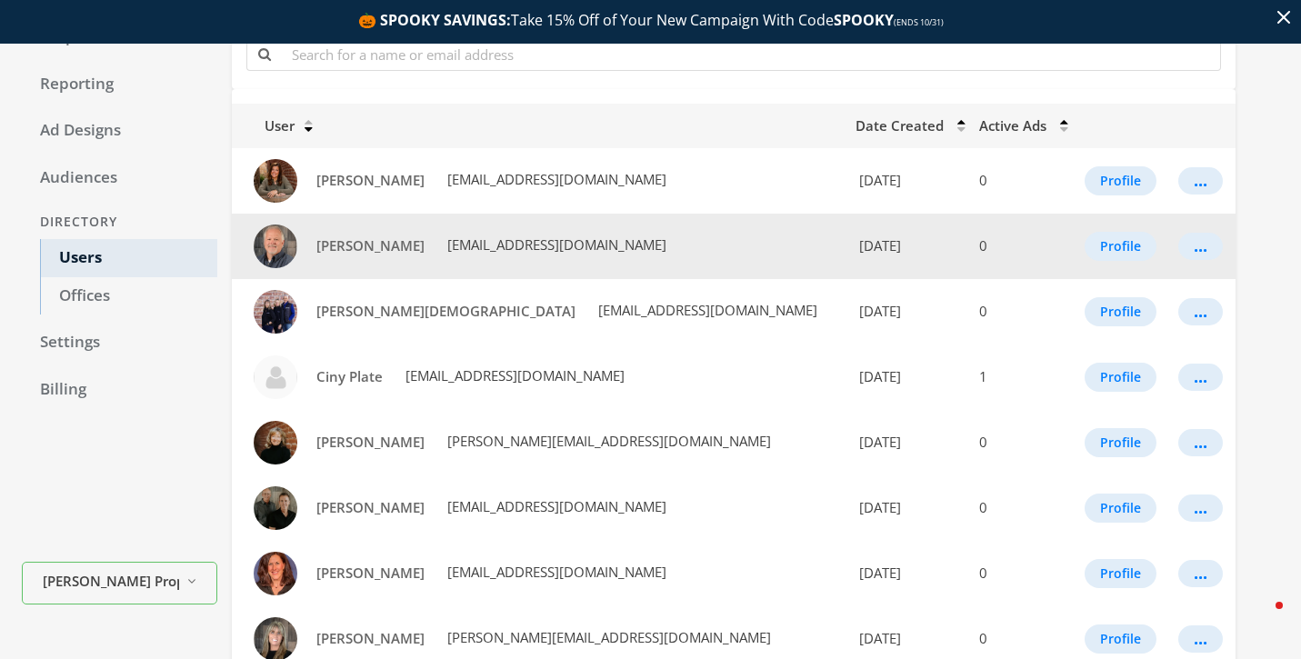
scroll to position [166, 0]
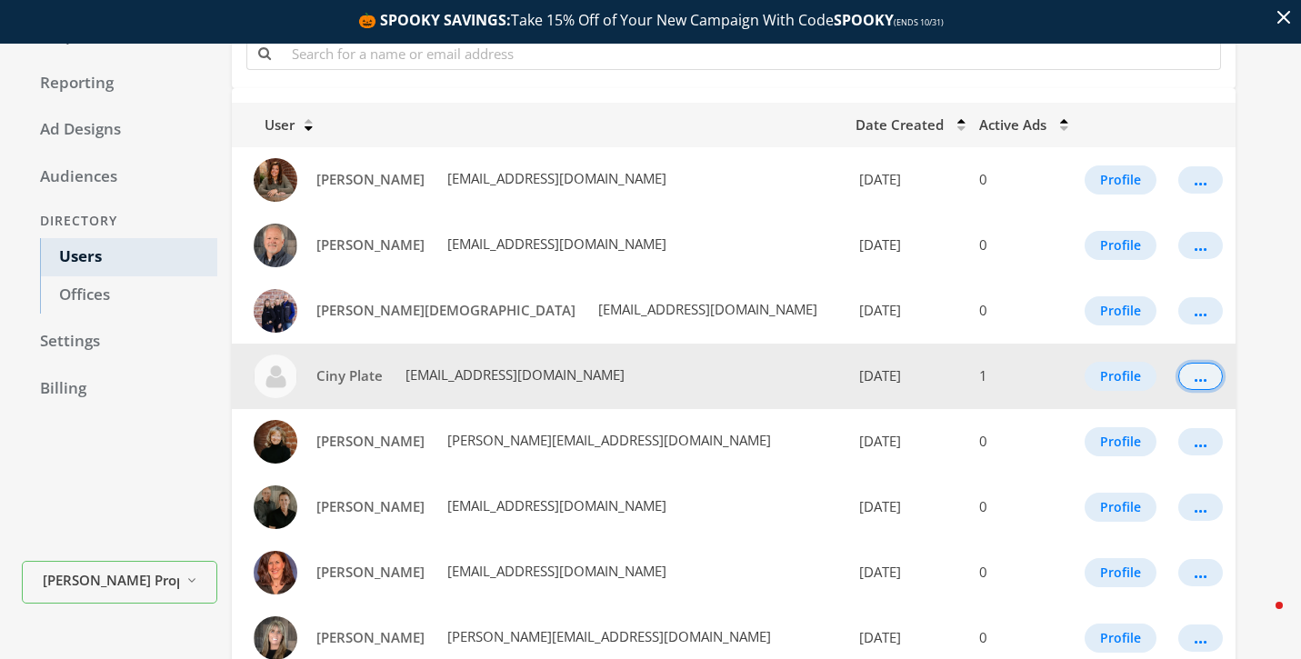
click at [1194, 376] on div "..." at bounding box center [1201, 376] width 14 height 2
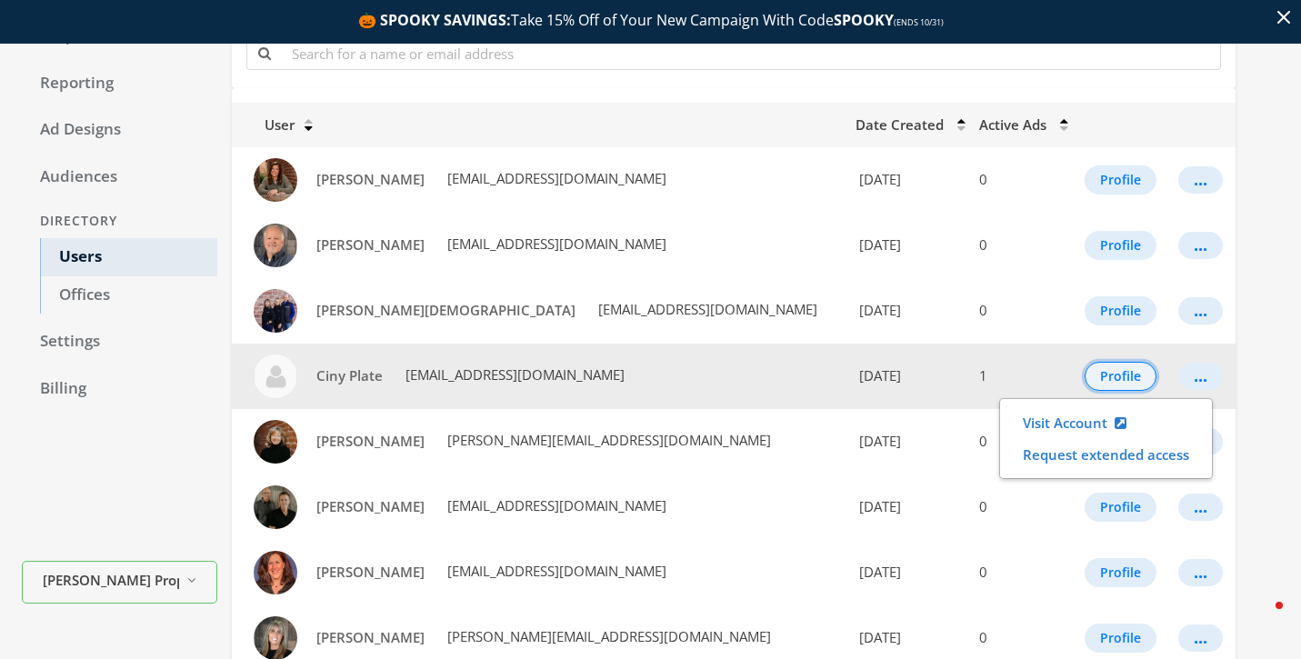
click at [1100, 370] on button "Profile" at bounding box center [1120, 376] width 72 height 29
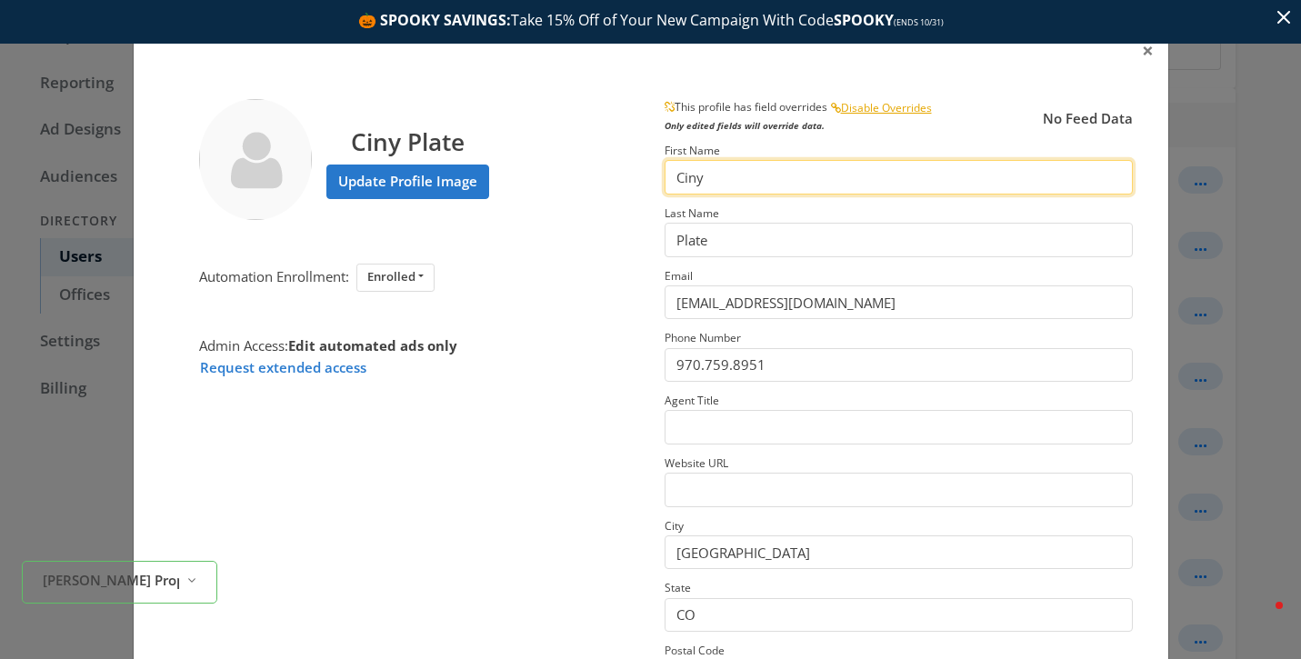
click at [694, 184] on input "Ciny" at bounding box center [898, 177] width 468 height 34
type input "Cindy"
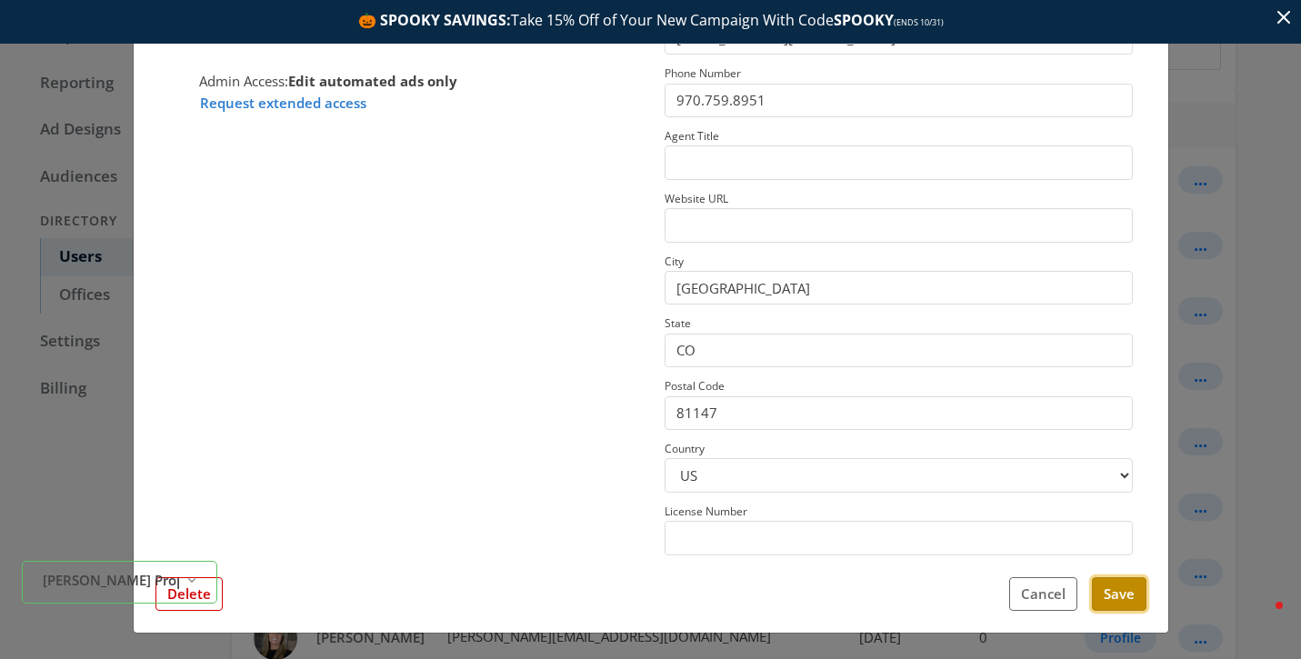
click at [1122, 603] on button "Save" at bounding box center [1119, 594] width 55 height 34
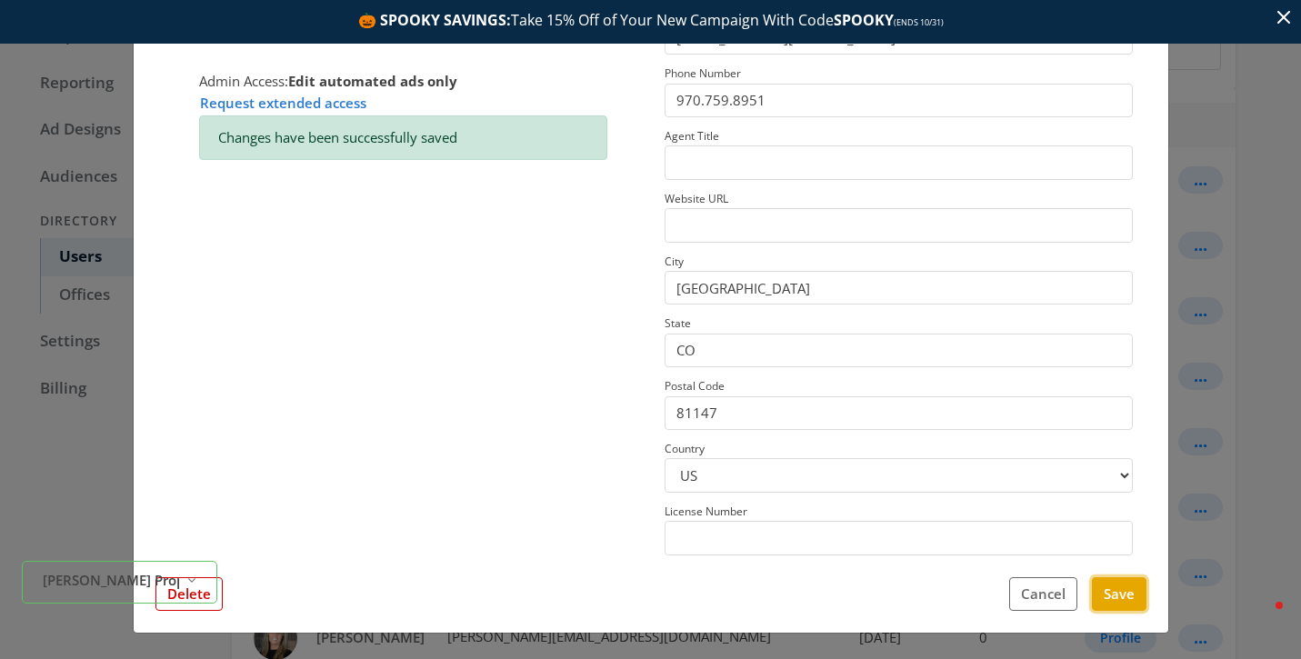
scroll to position [0, 0]
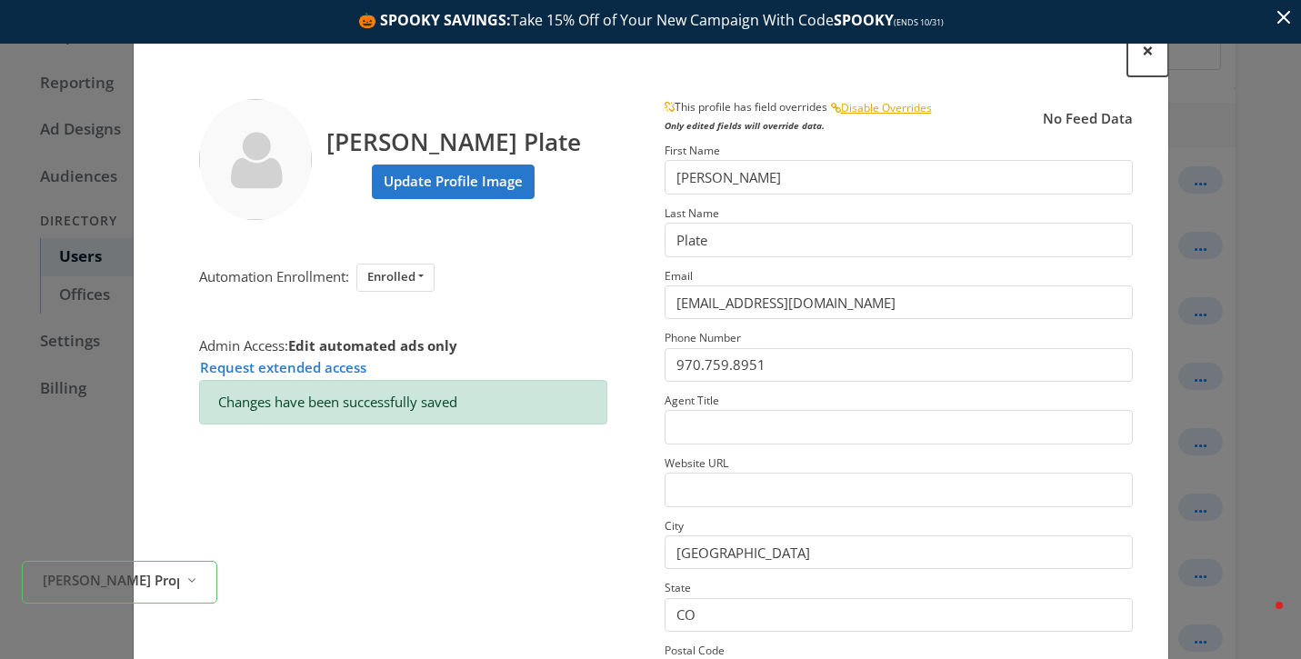
click at [1143, 54] on span "×" at bounding box center [1148, 50] width 12 height 28
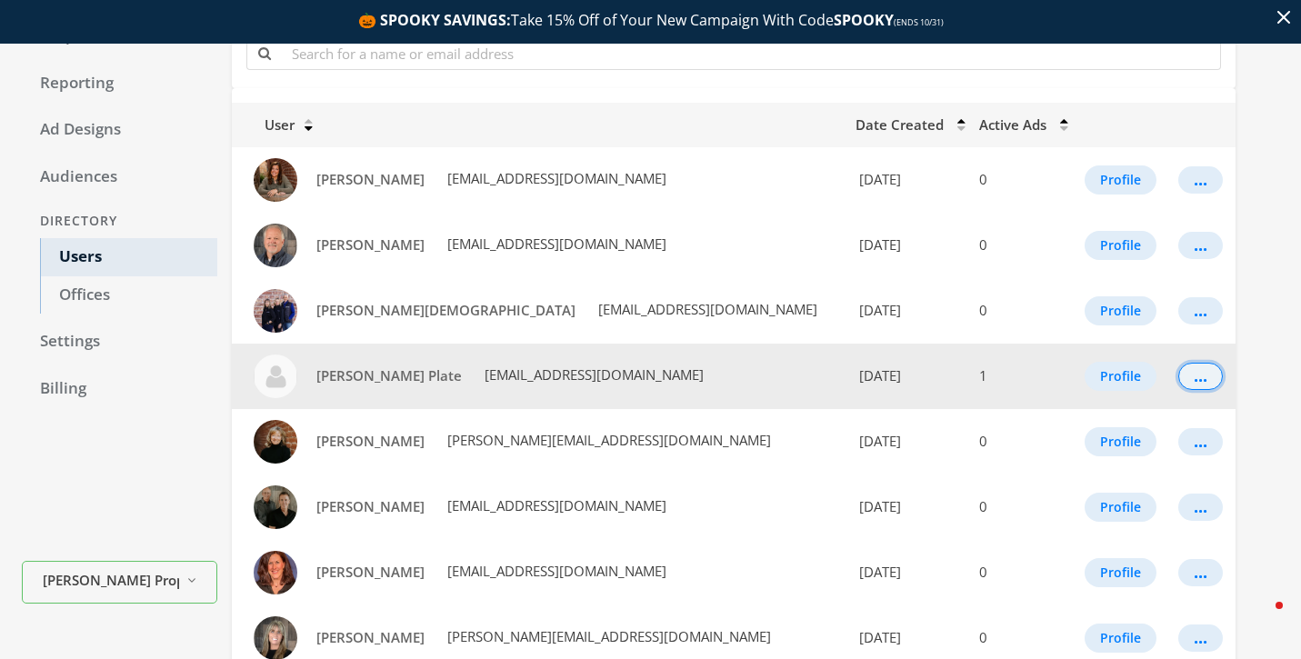
click at [1178, 376] on button "..." at bounding box center [1200, 376] width 45 height 27
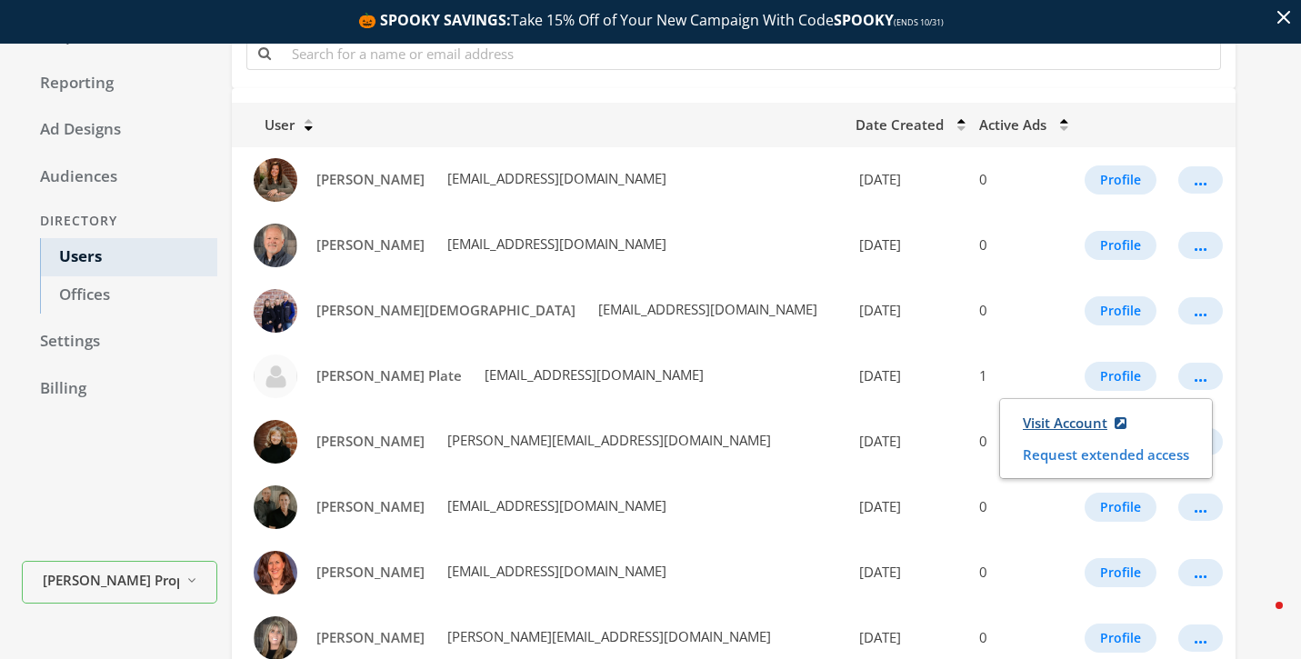
click at [1054, 419] on link "Visit Account" at bounding box center [1074, 423] width 127 height 34
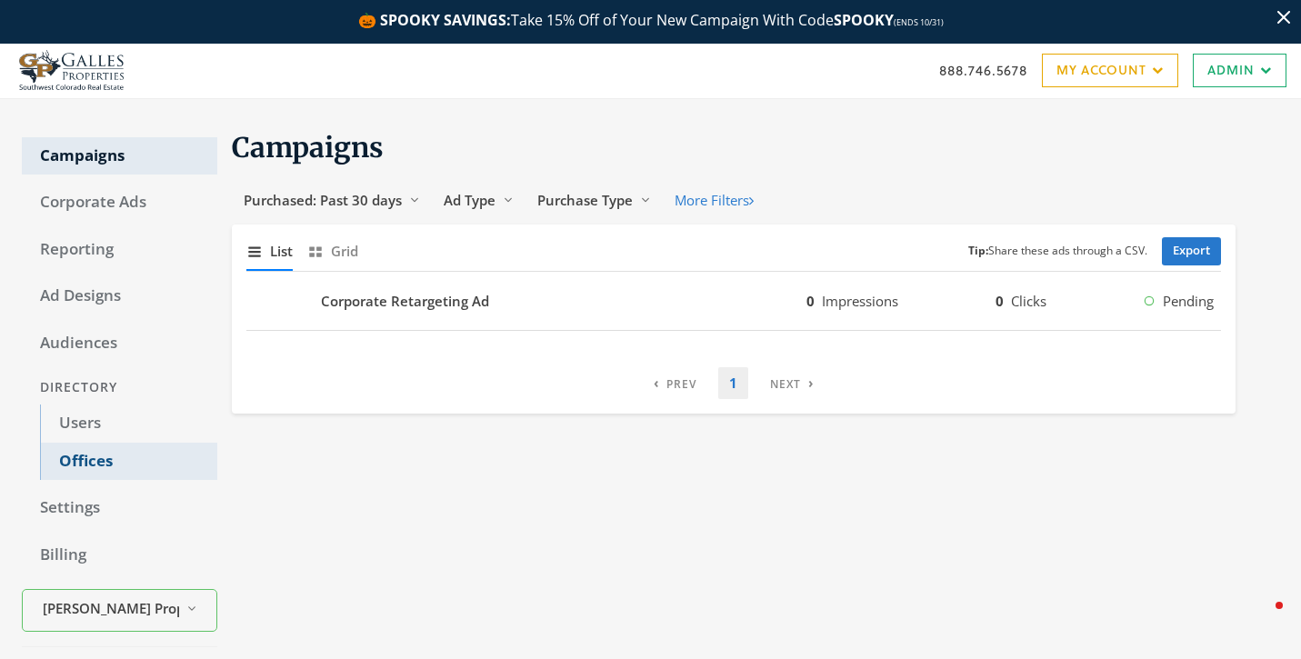
scroll to position [65, 0]
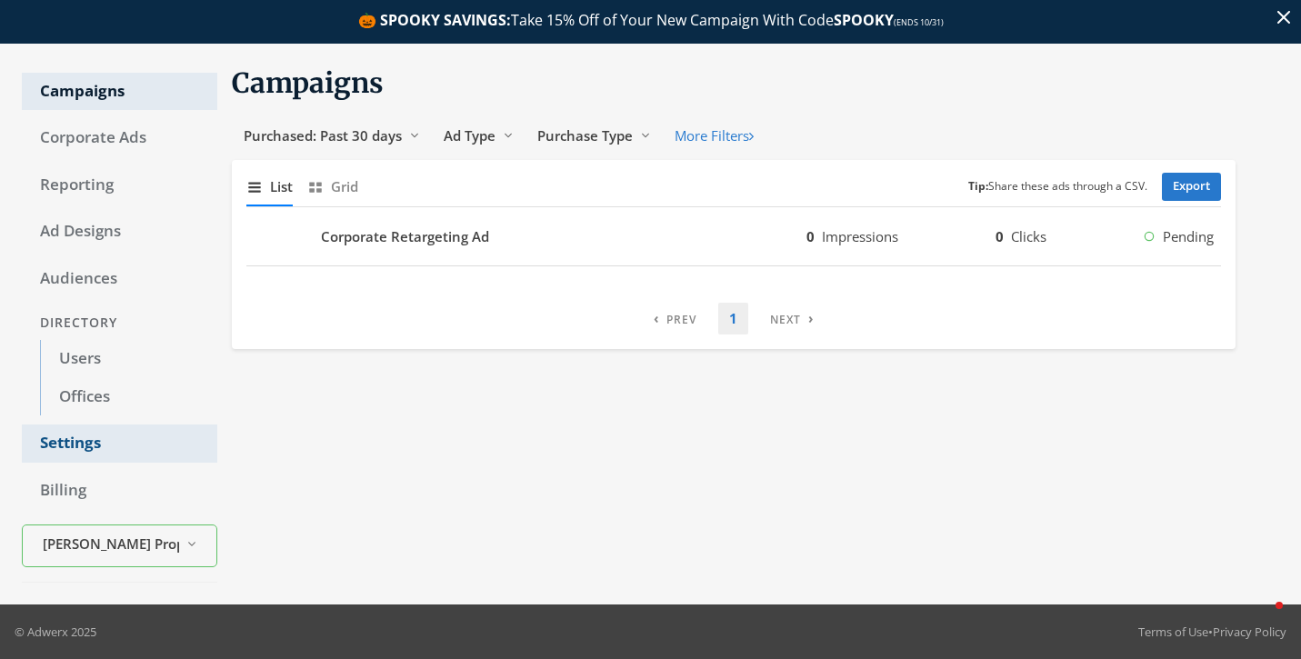
click at [49, 447] on link "Settings" at bounding box center [119, 444] width 195 height 38
select select "[PERSON_NAME]"
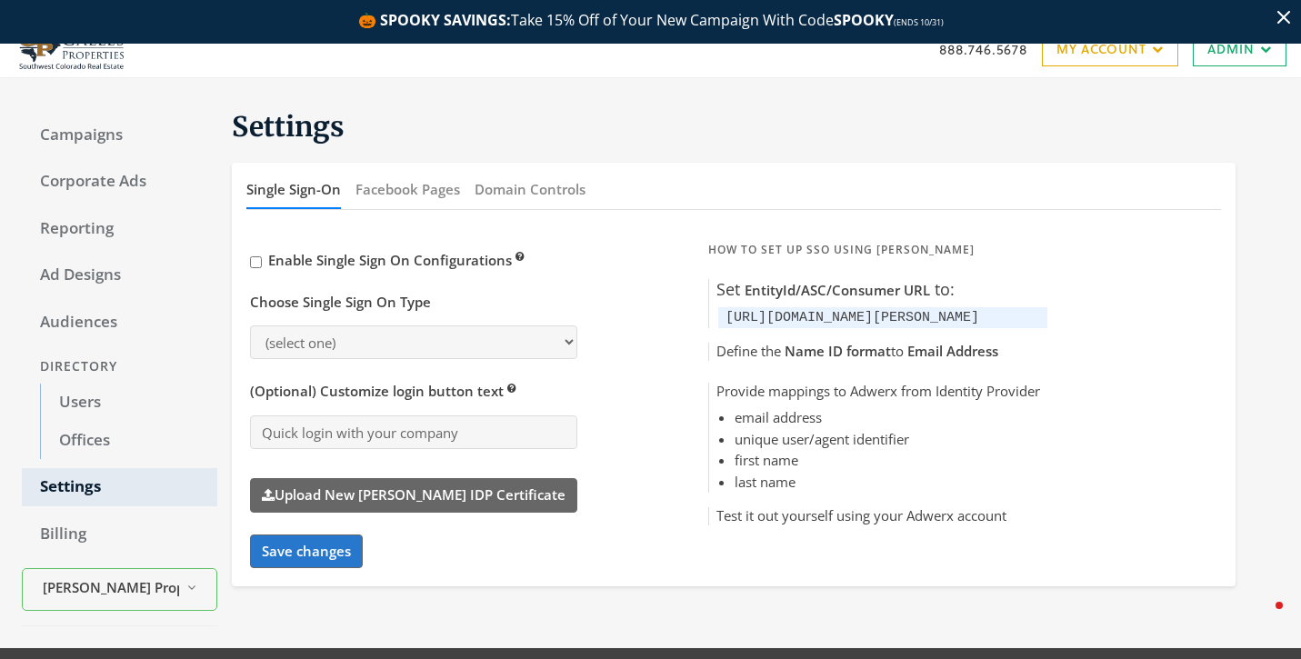
scroll to position [65, 0]
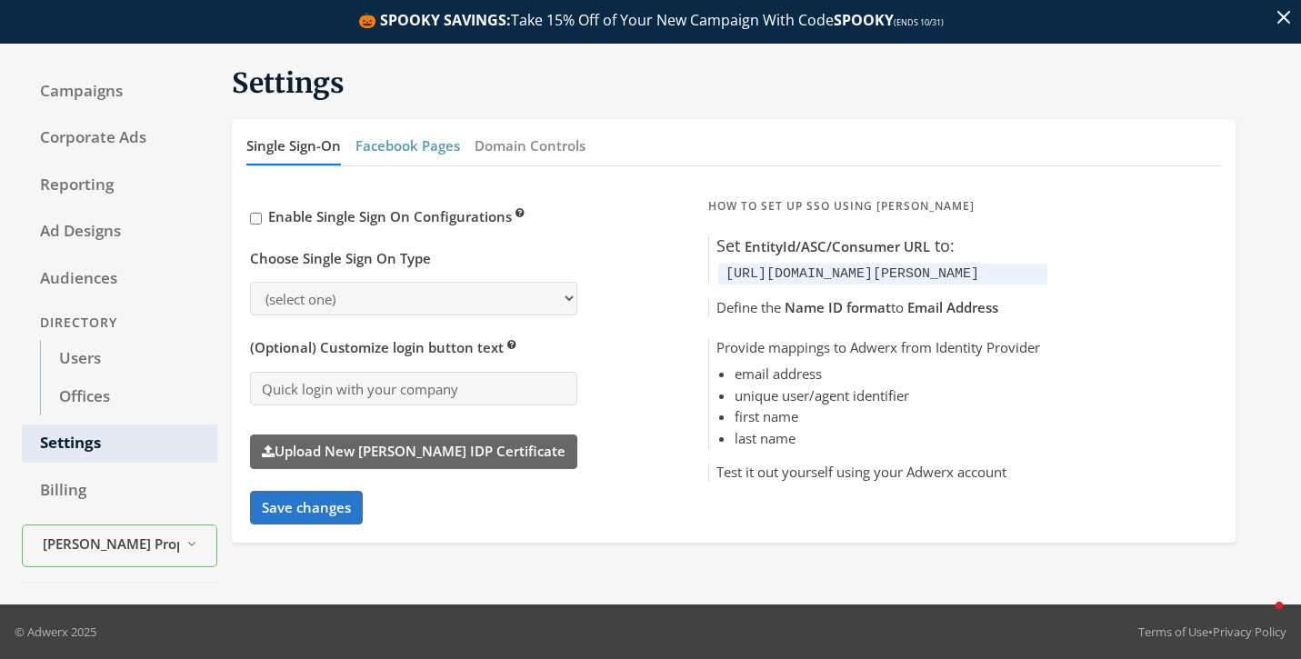
click at [398, 139] on button "Facebook Pages" at bounding box center [407, 145] width 105 height 39
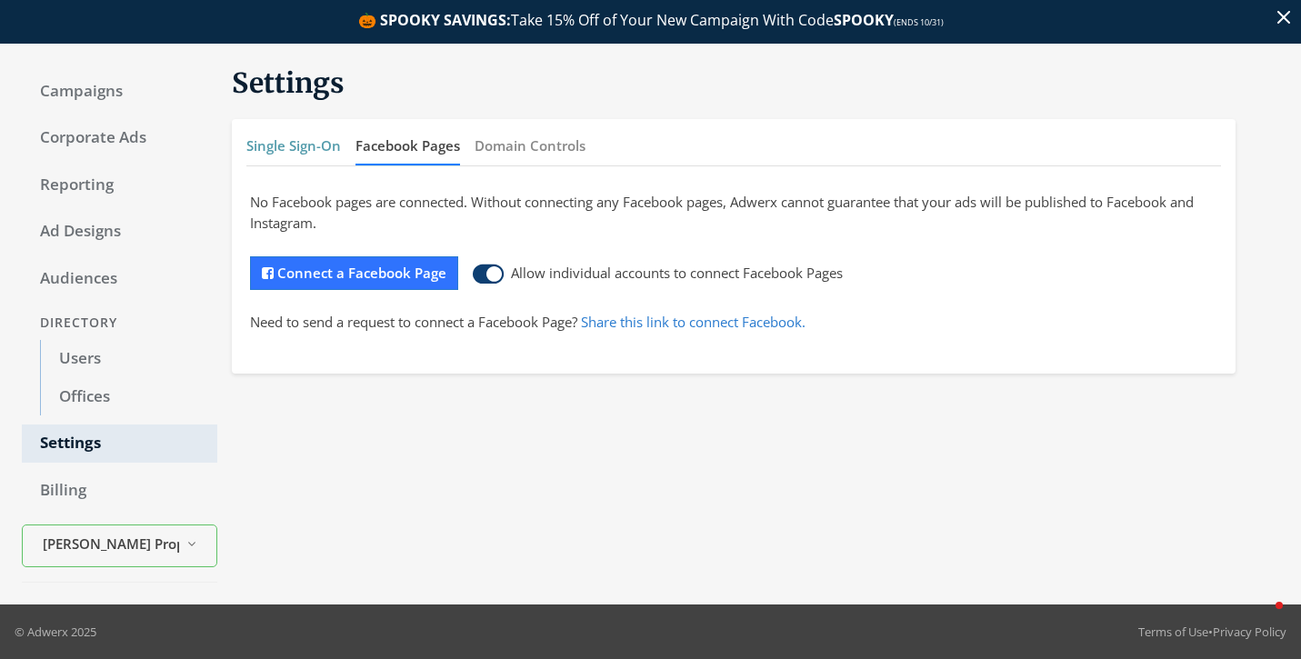
click at [324, 152] on button "Single Sign-On" at bounding box center [293, 145] width 95 height 39
select select "[PERSON_NAME]"
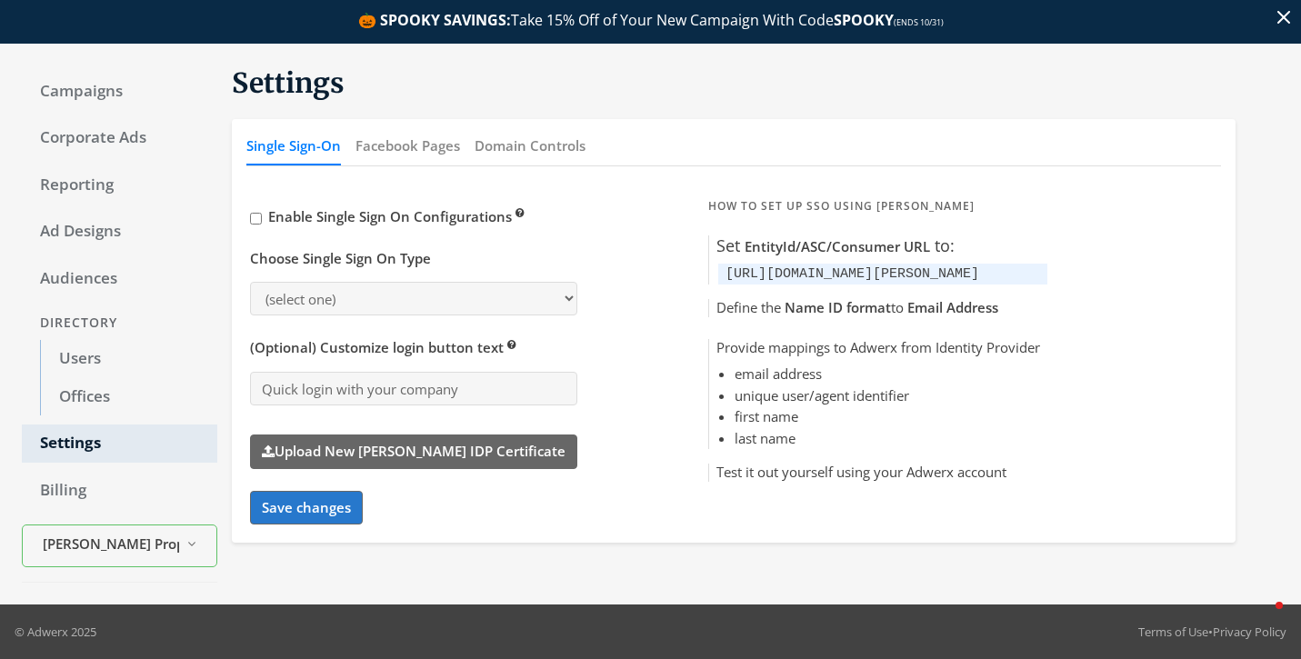
scroll to position [0, 0]
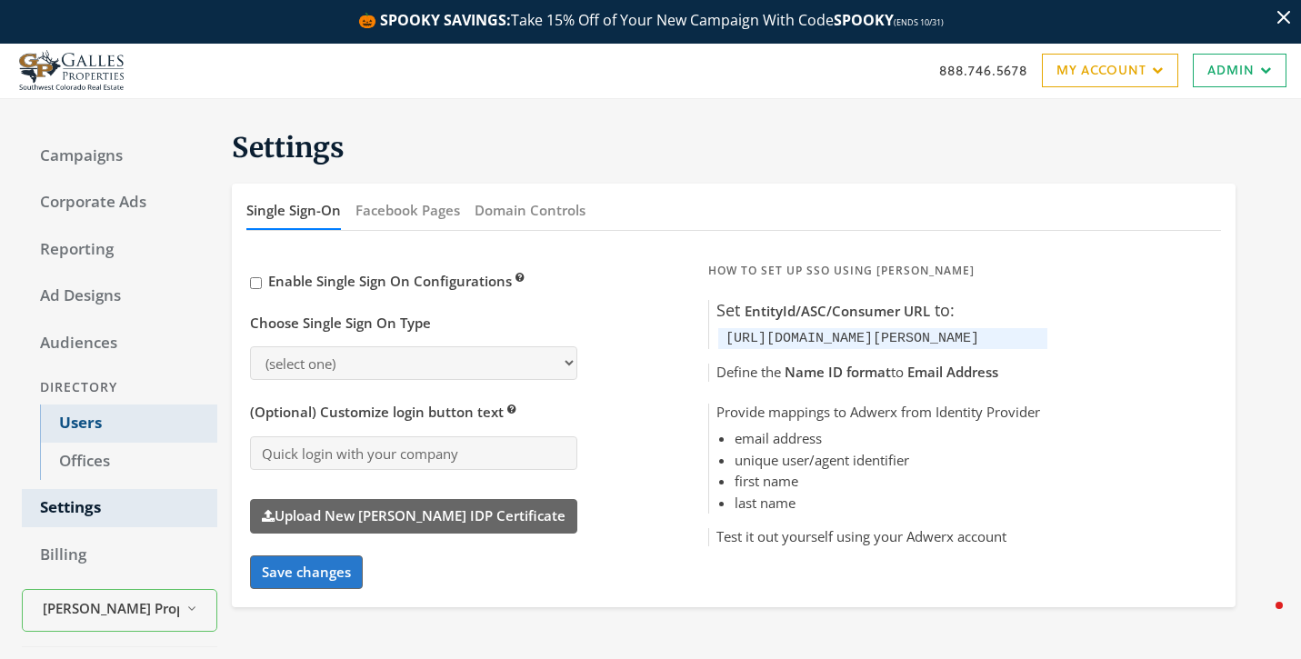
click at [137, 427] on link "Users" at bounding box center [128, 424] width 177 height 38
